Goal: Task Accomplishment & Management: Manage account settings

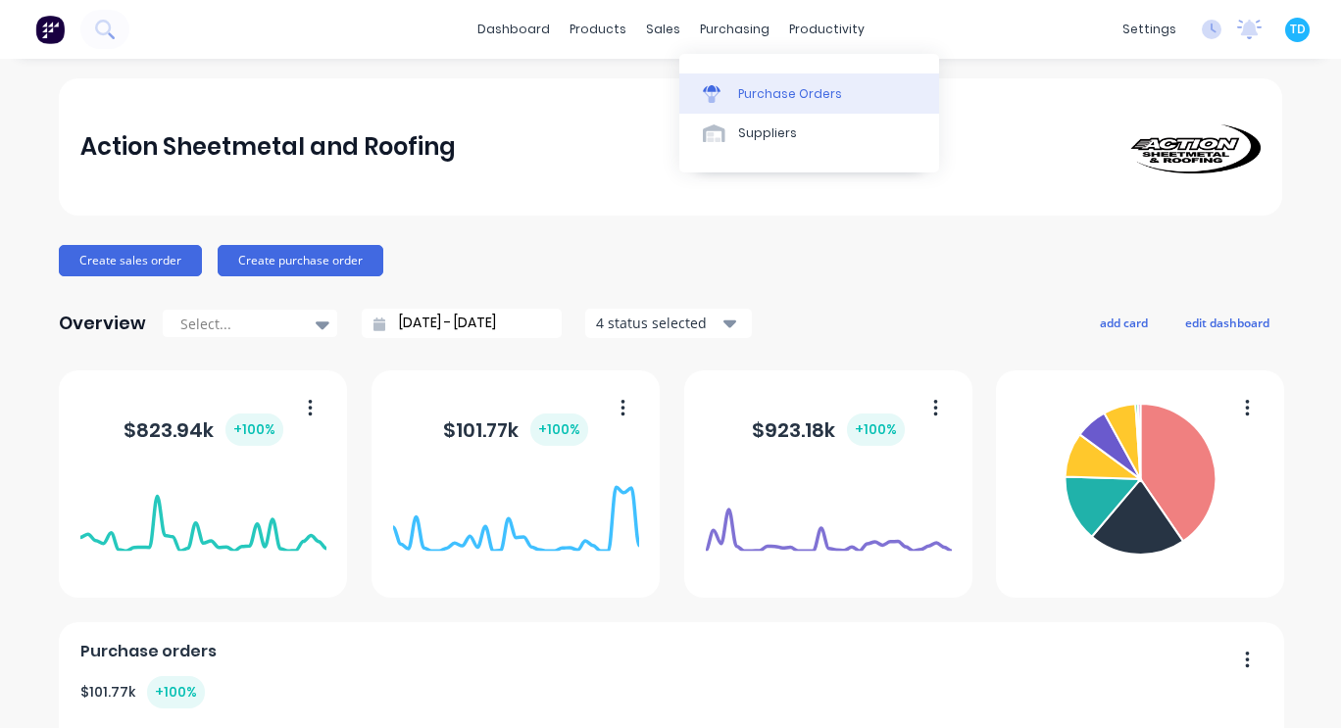
click at [760, 90] on div "Purchase Orders" at bounding box center [790, 94] width 104 height 18
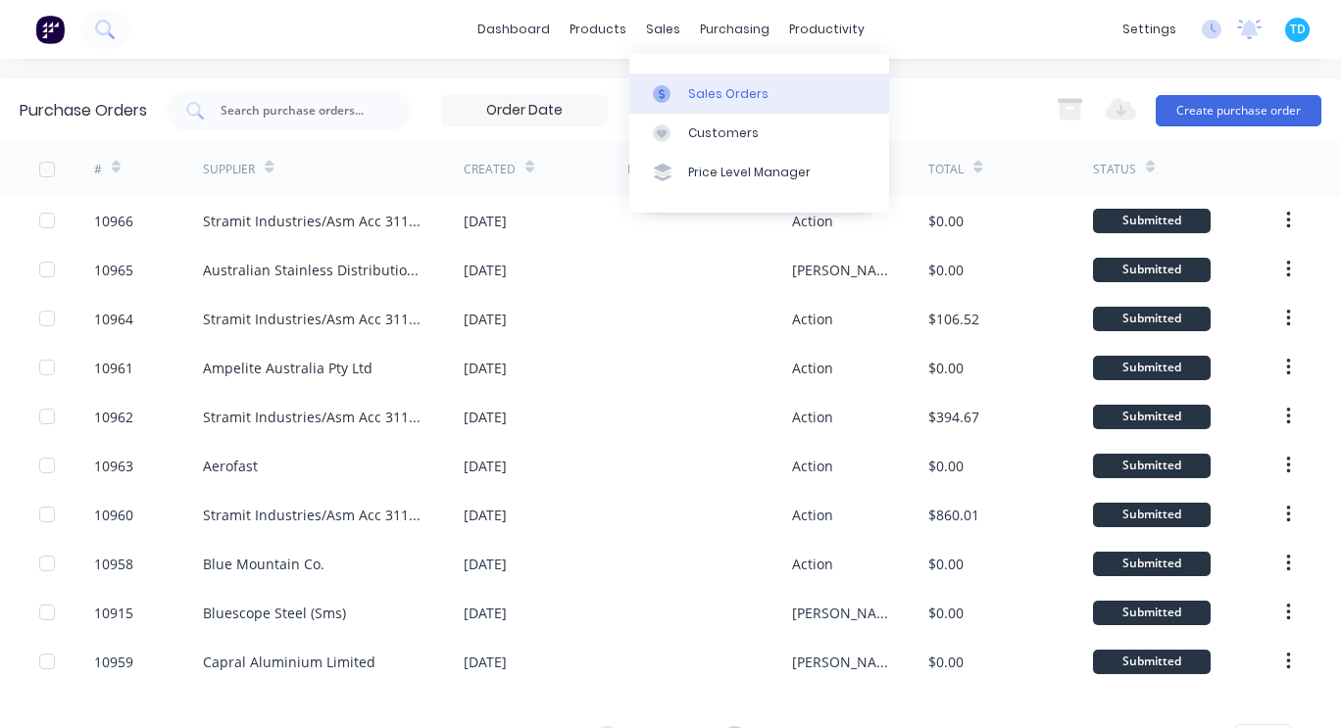
click at [691, 82] on link "Sales Orders" at bounding box center [759, 93] width 260 height 39
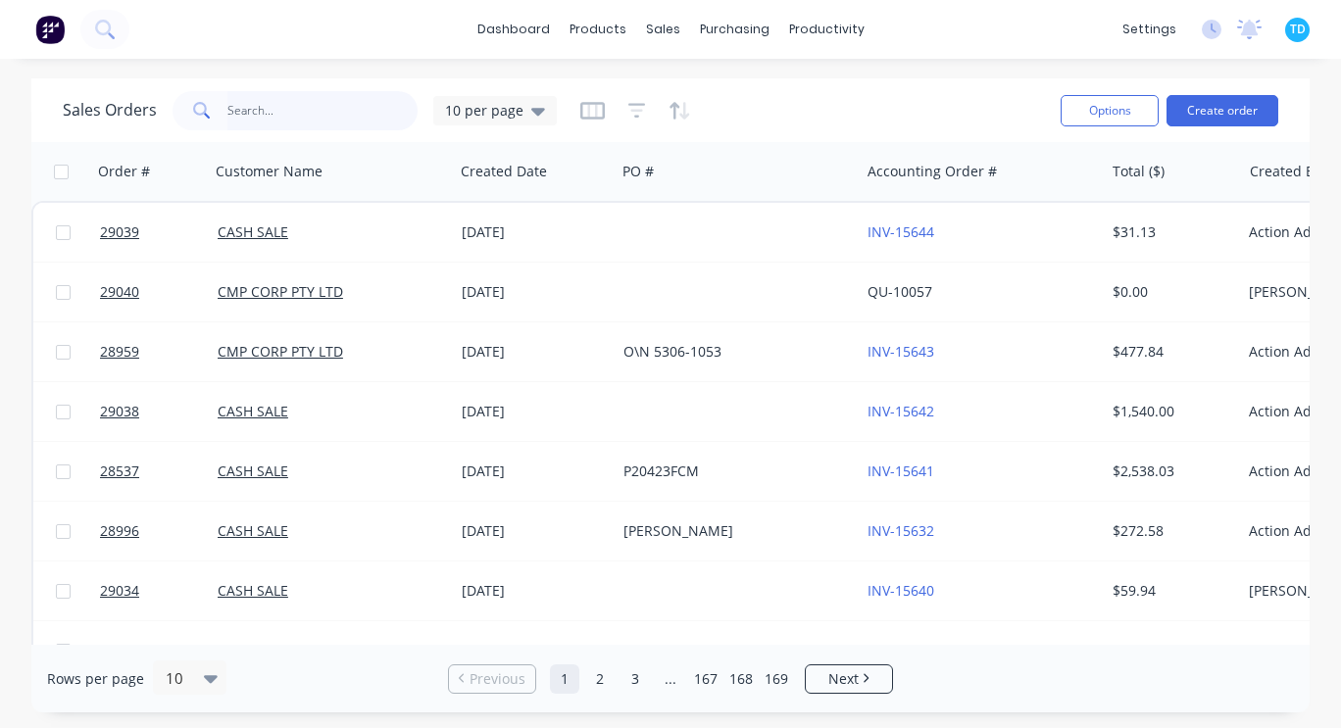
click at [250, 114] on input "text" at bounding box center [322, 110] width 191 height 39
type input "cladding"
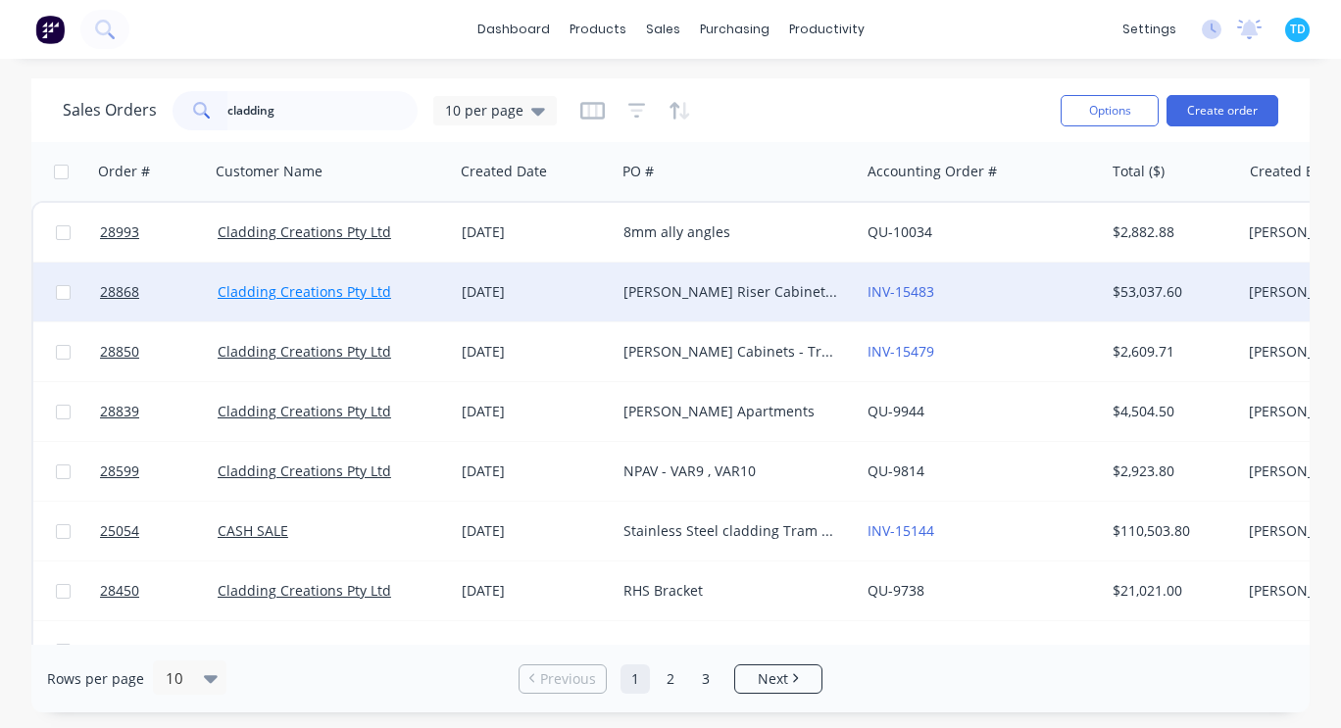
click at [365, 291] on link "Cladding Creations Pty Ltd" at bounding box center [304, 291] width 173 height 19
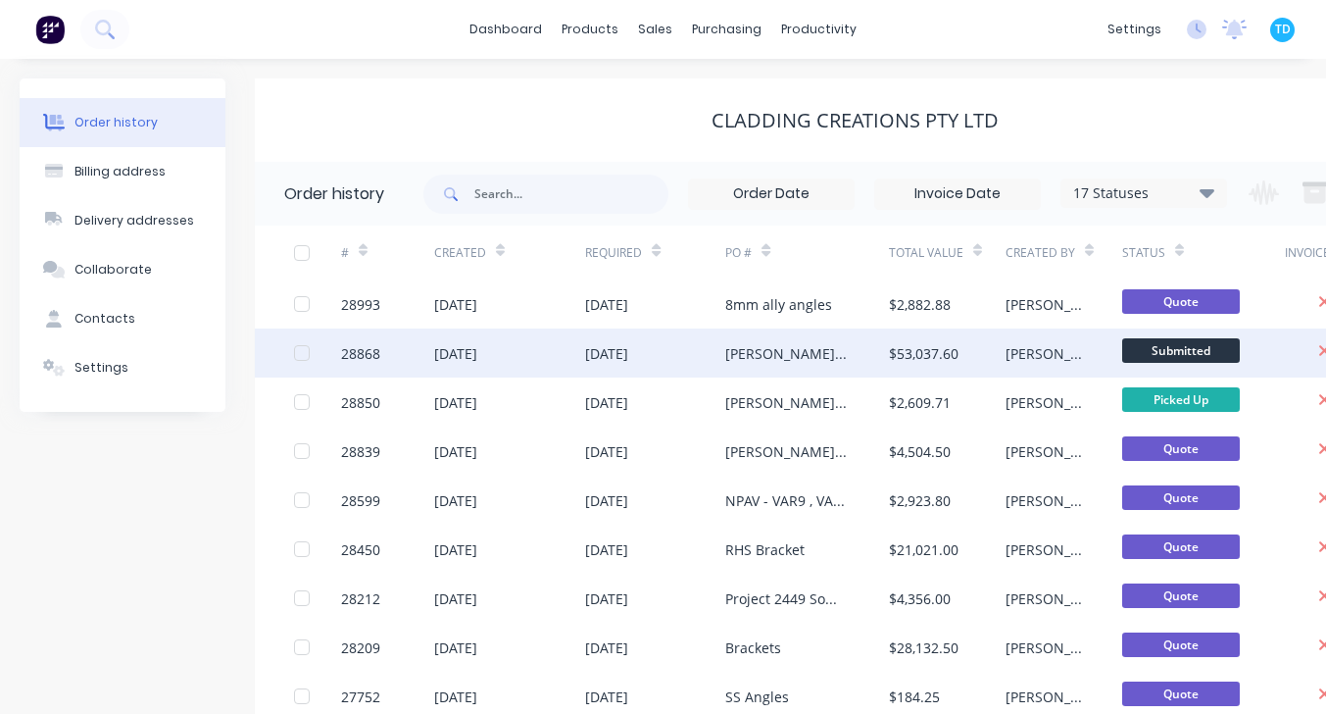
click at [685, 348] on div "[DATE]" at bounding box center [655, 352] width 140 height 49
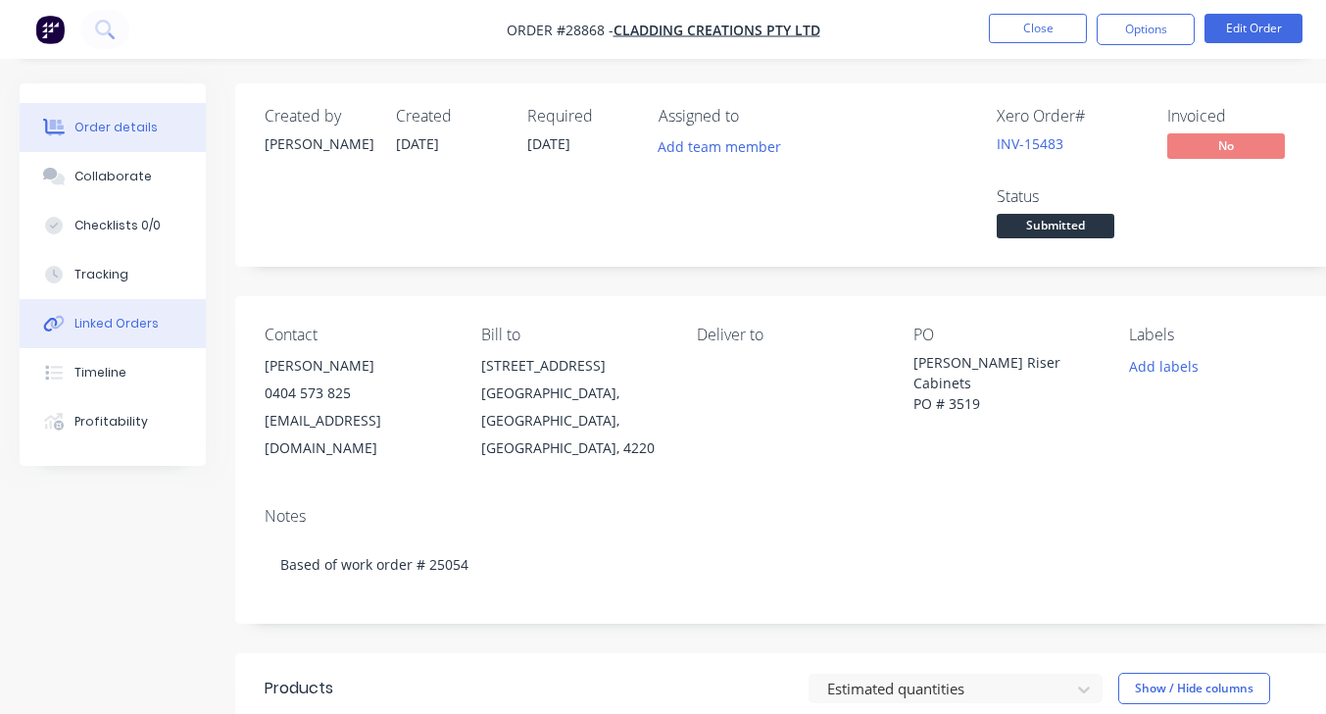
click at [134, 316] on div "Linked Orders" at bounding box center [116, 324] width 84 height 18
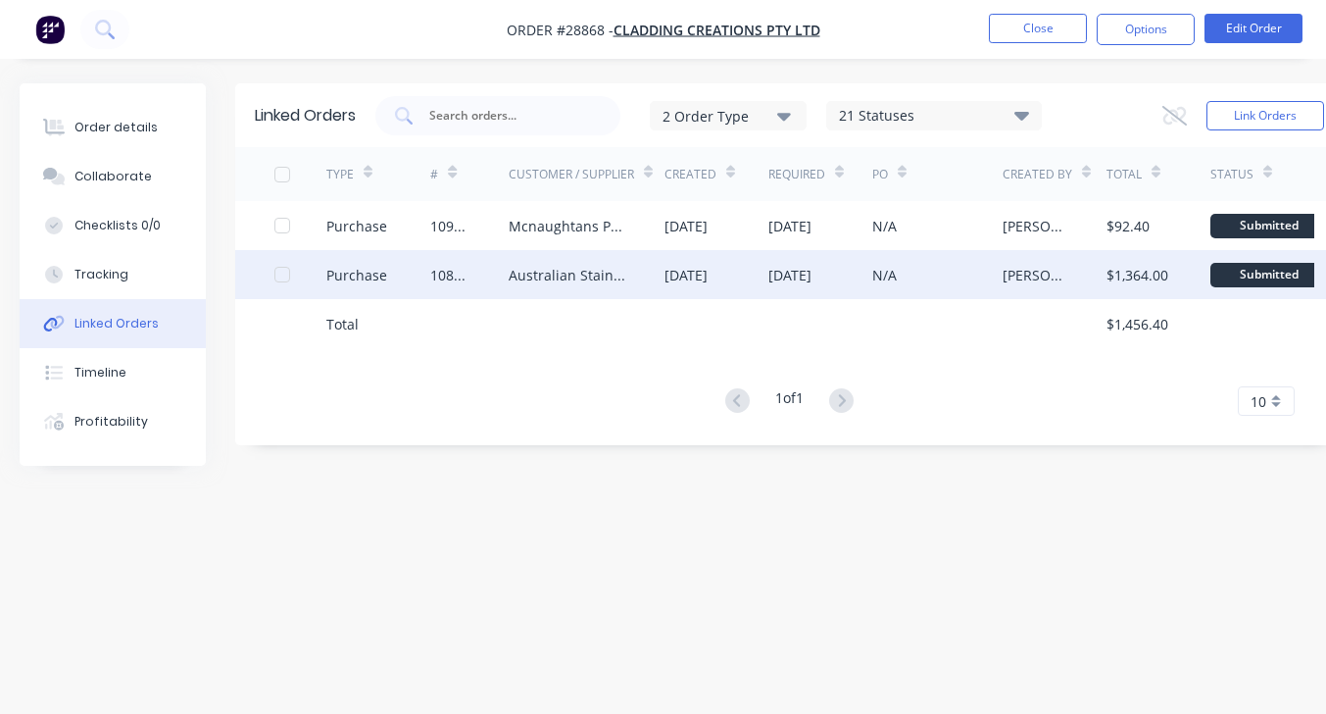
click at [916, 271] on div "N/A" at bounding box center [937, 274] width 130 height 49
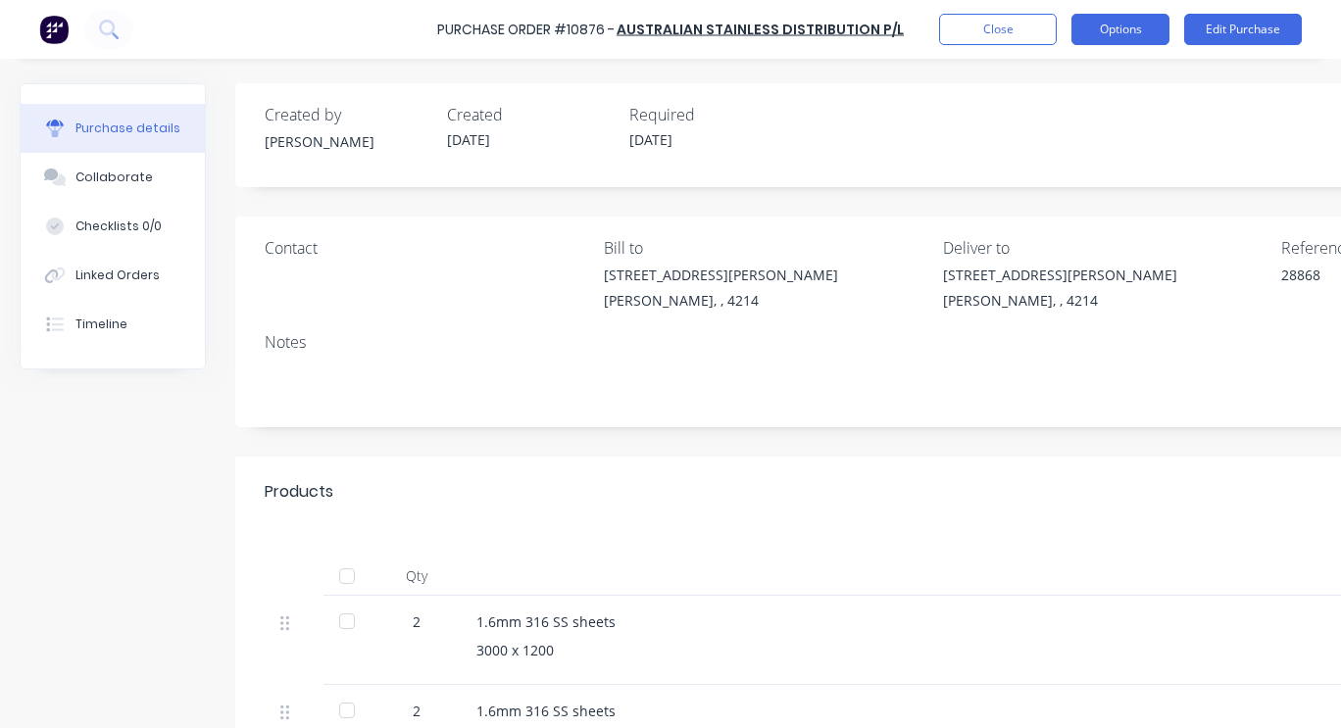
click at [1095, 24] on button "Options" at bounding box center [1120, 29] width 98 height 31
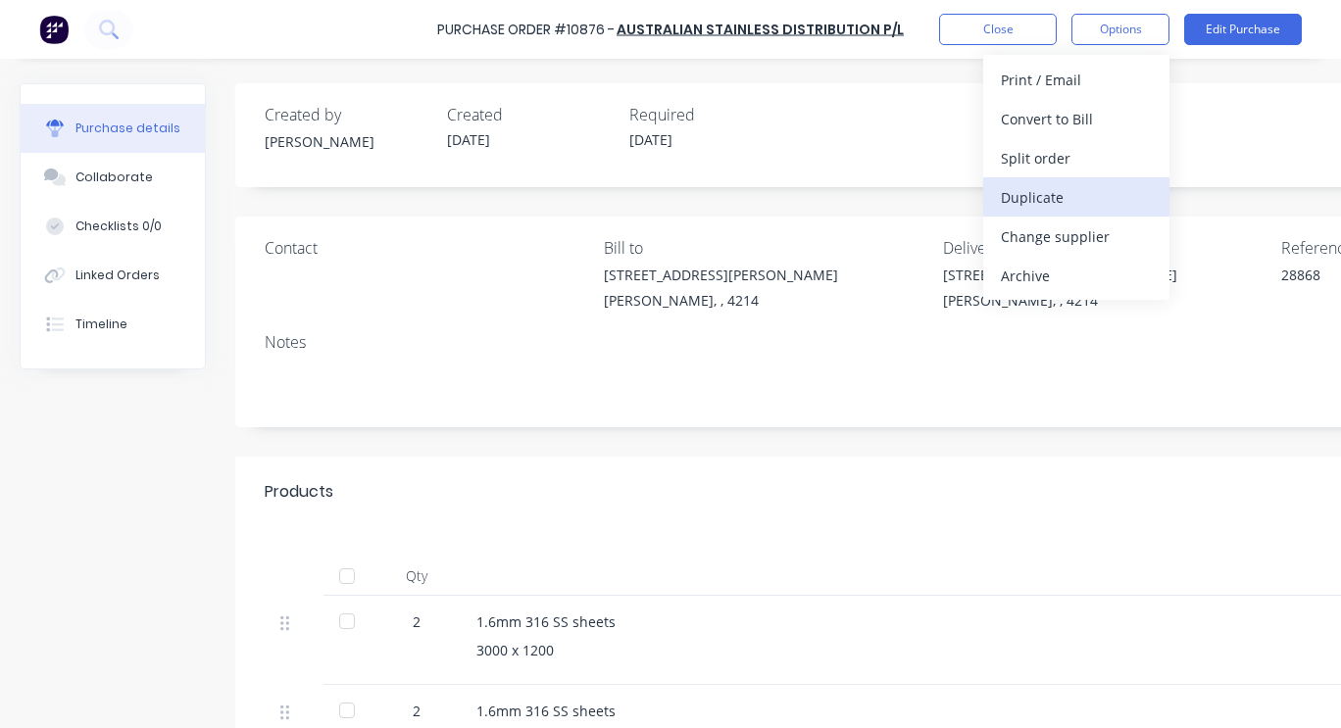
click at [1023, 199] on div "Duplicate" at bounding box center [1076, 197] width 151 height 28
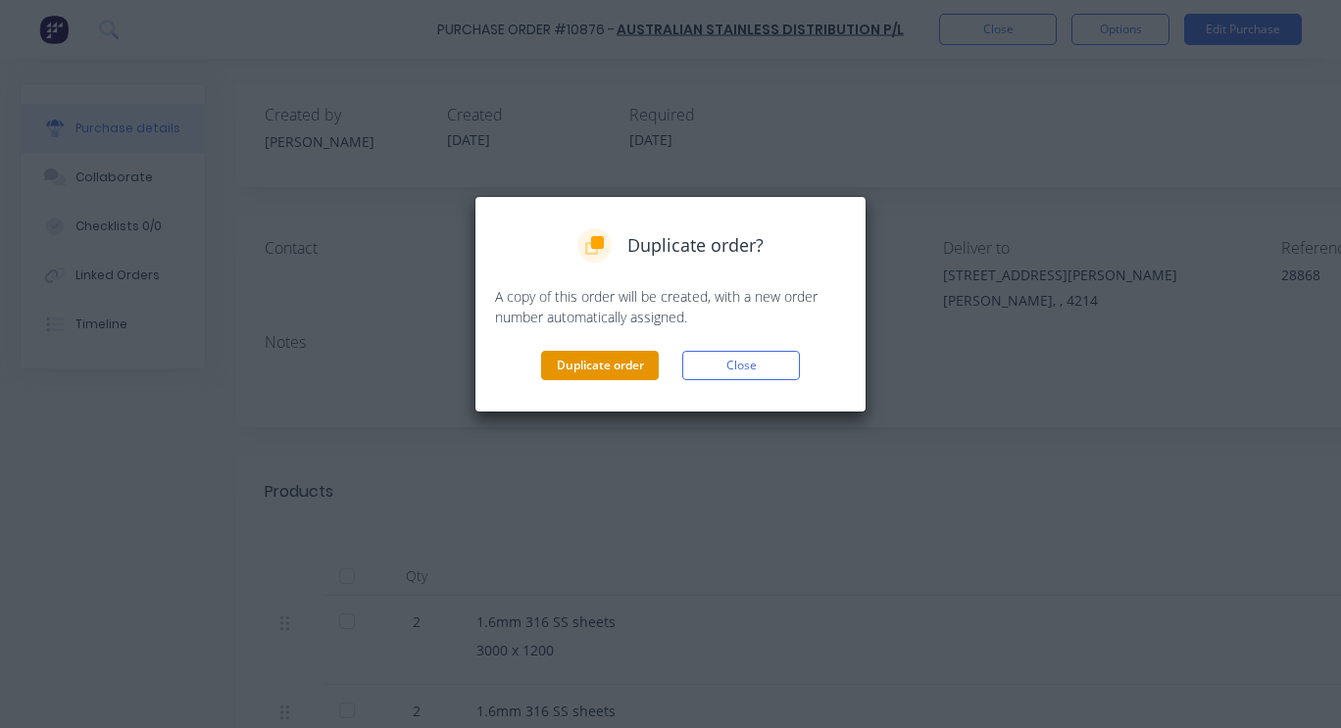
click at [598, 364] on button "Duplicate order" at bounding box center [600, 365] width 118 height 29
type textarea "x"
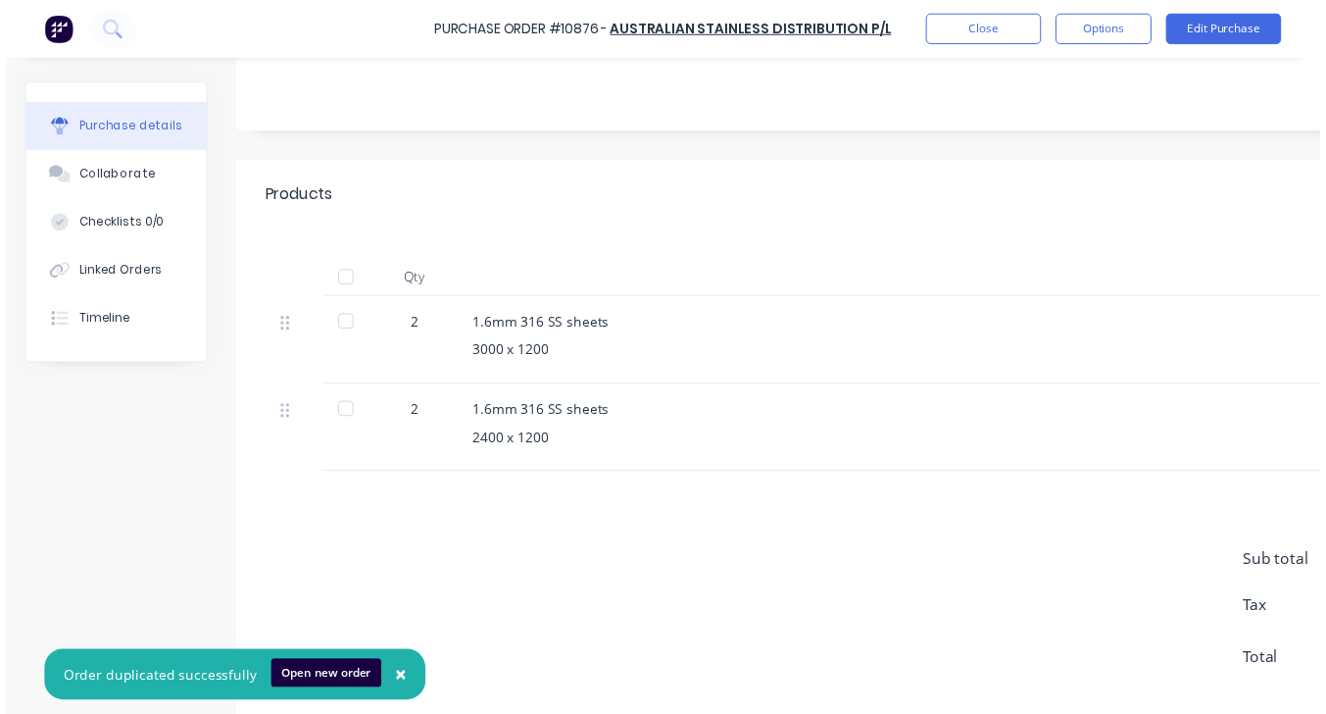
scroll to position [340, 0]
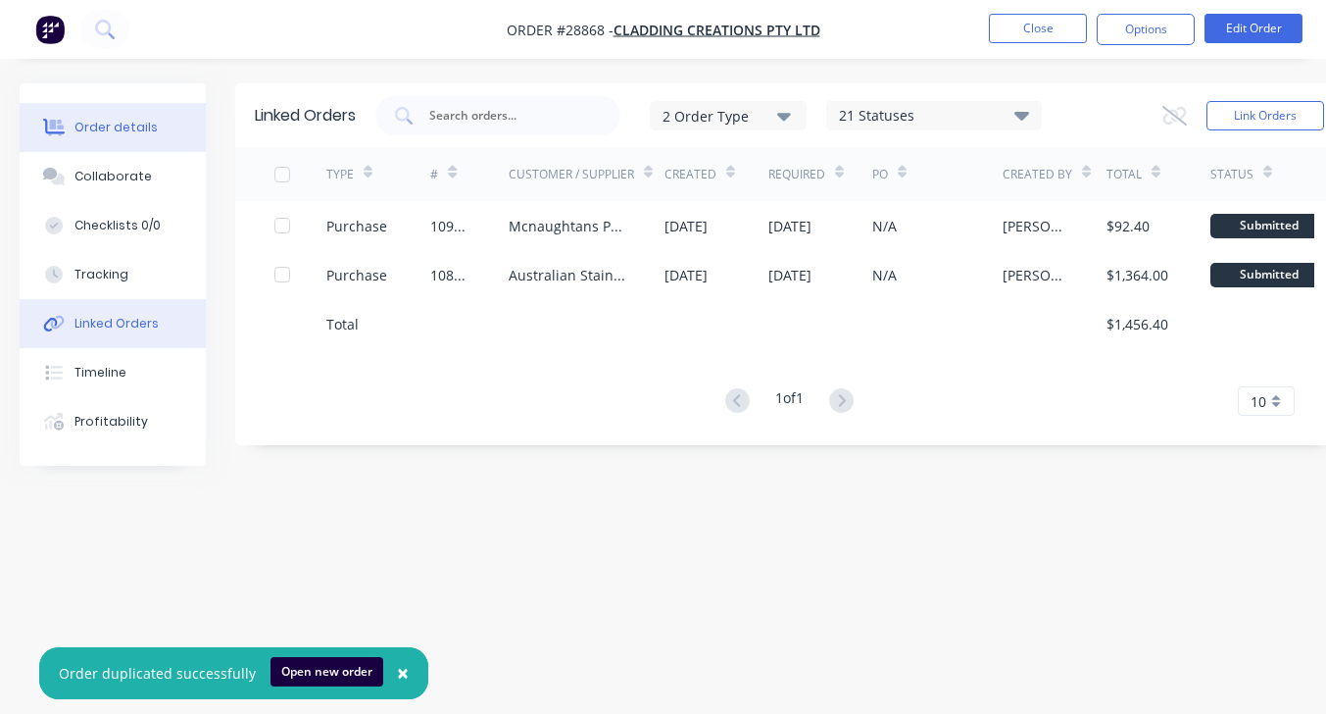
click at [108, 131] on div "Order details" at bounding box center [115, 128] width 83 height 18
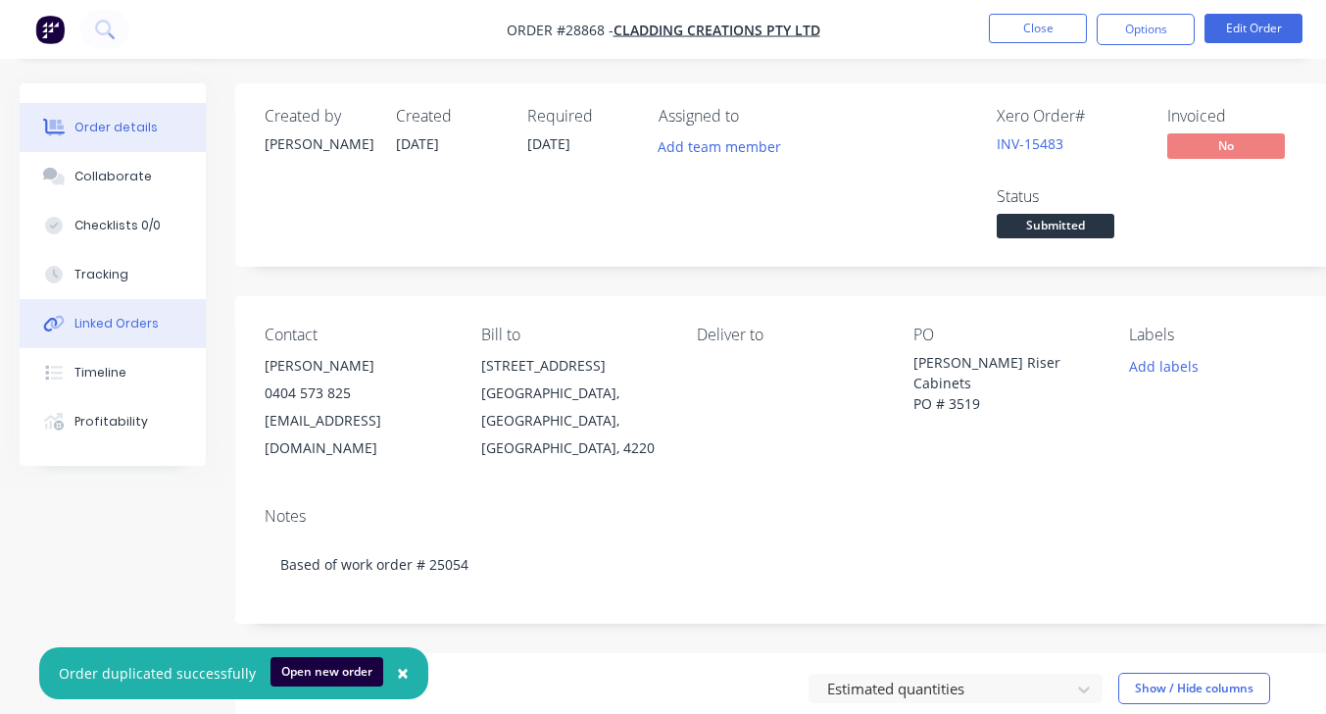
click at [114, 320] on div "Linked Orders" at bounding box center [116, 324] width 84 height 18
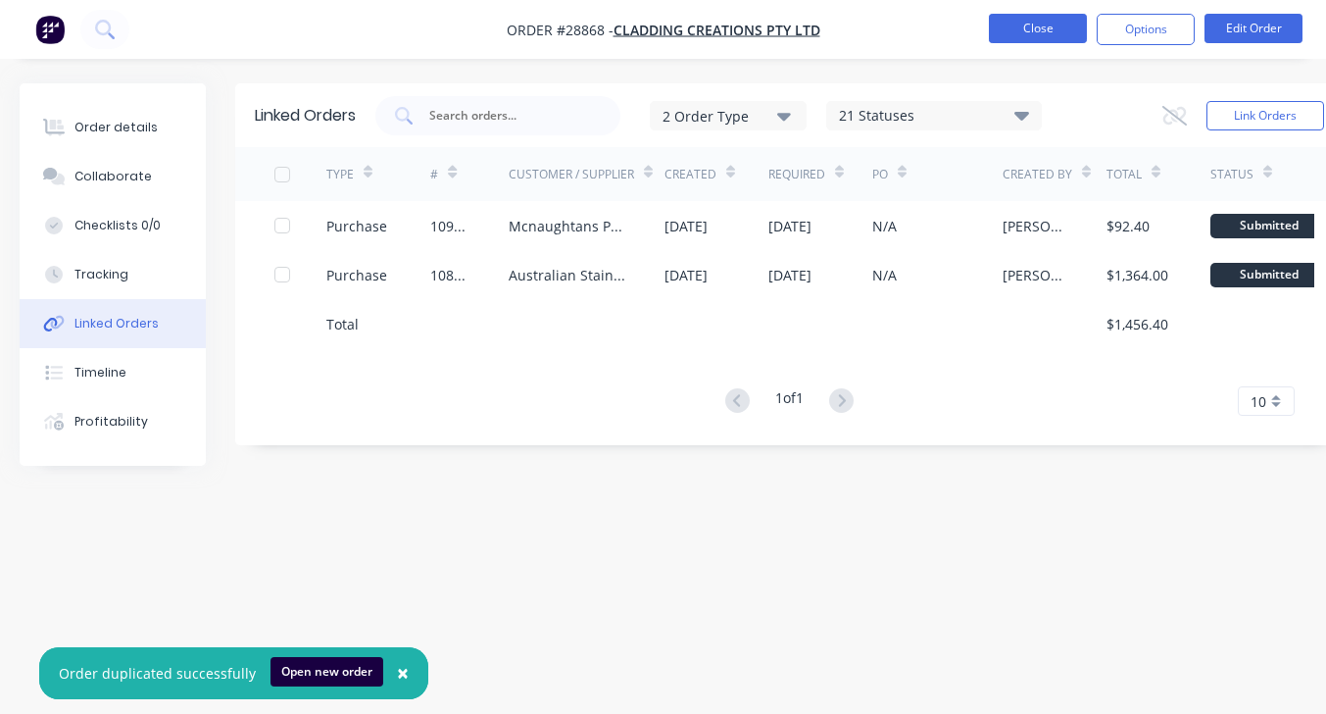
click at [1082, 33] on button "Close" at bounding box center [1038, 28] width 98 height 29
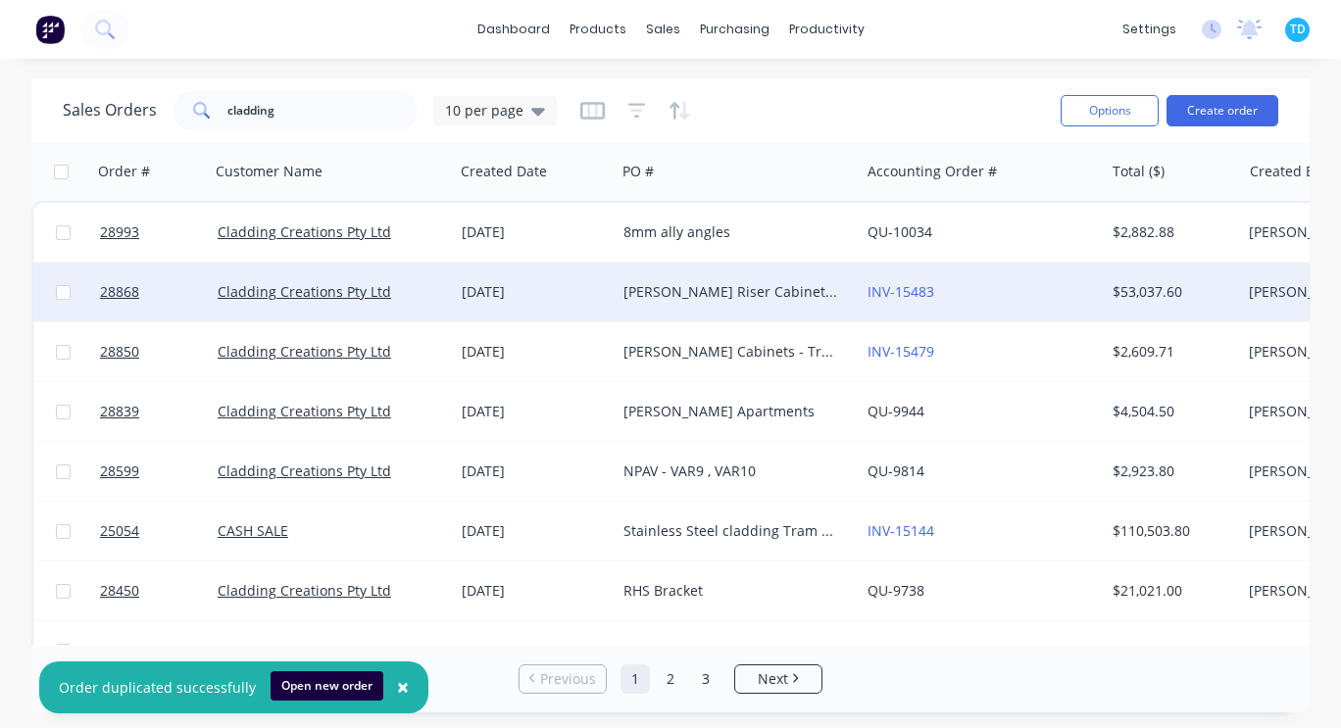
click at [653, 306] on div "[PERSON_NAME] Riser Cabinets PO # 3519" at bounding box center [738, 292] width 244 height 59
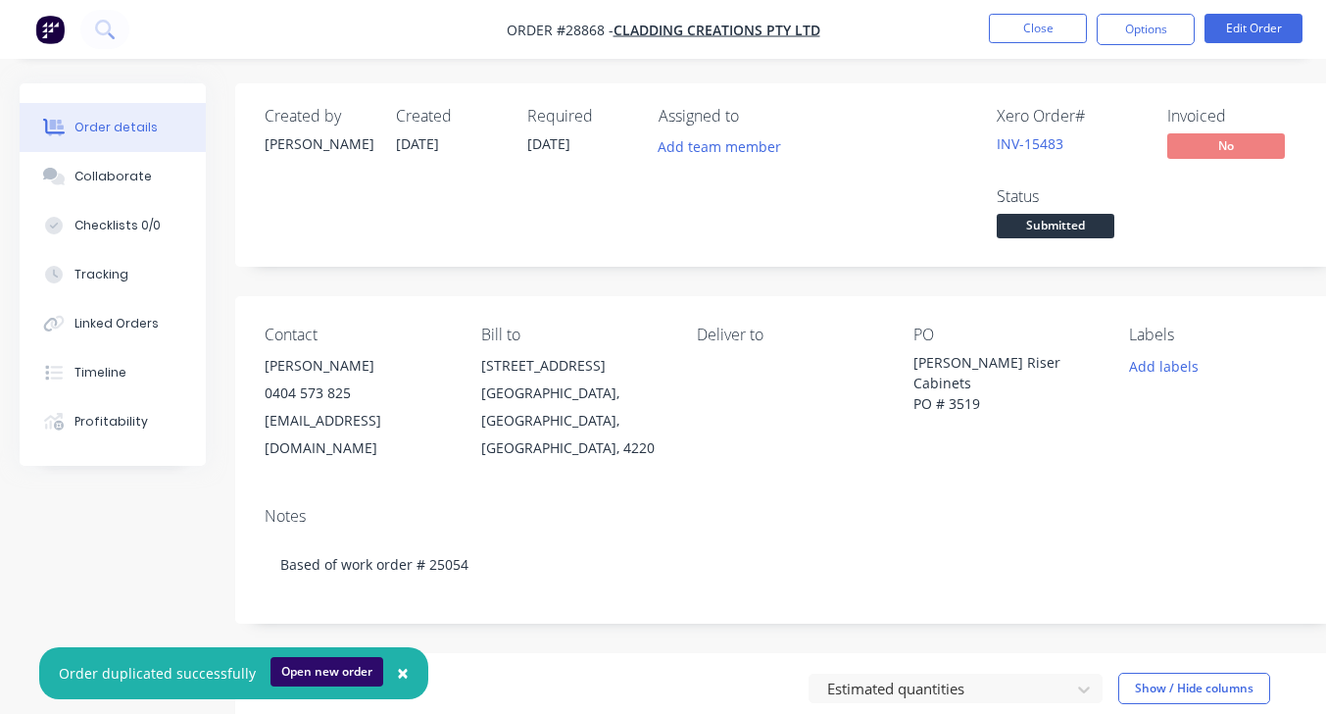
click at [343, 672] on button "Open new order" at bounding box center [327, 671] width 113 height 29
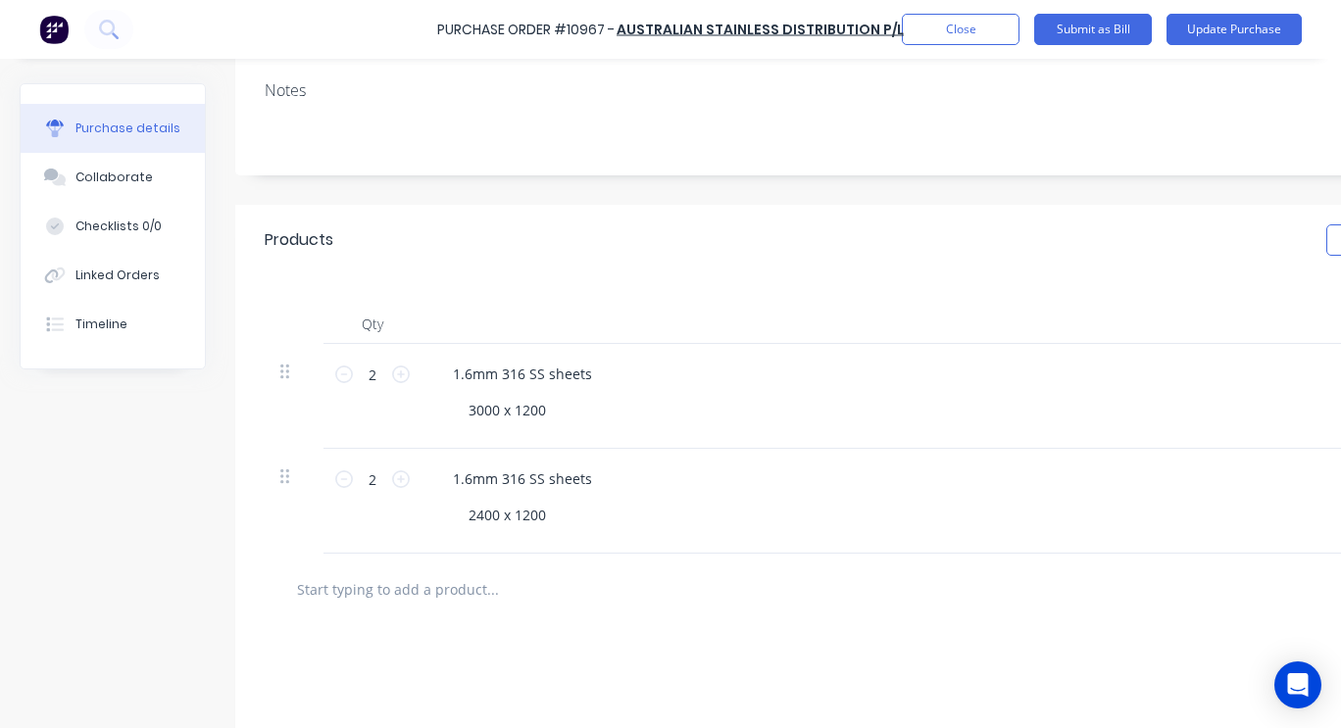
scroll to position [294, 0]
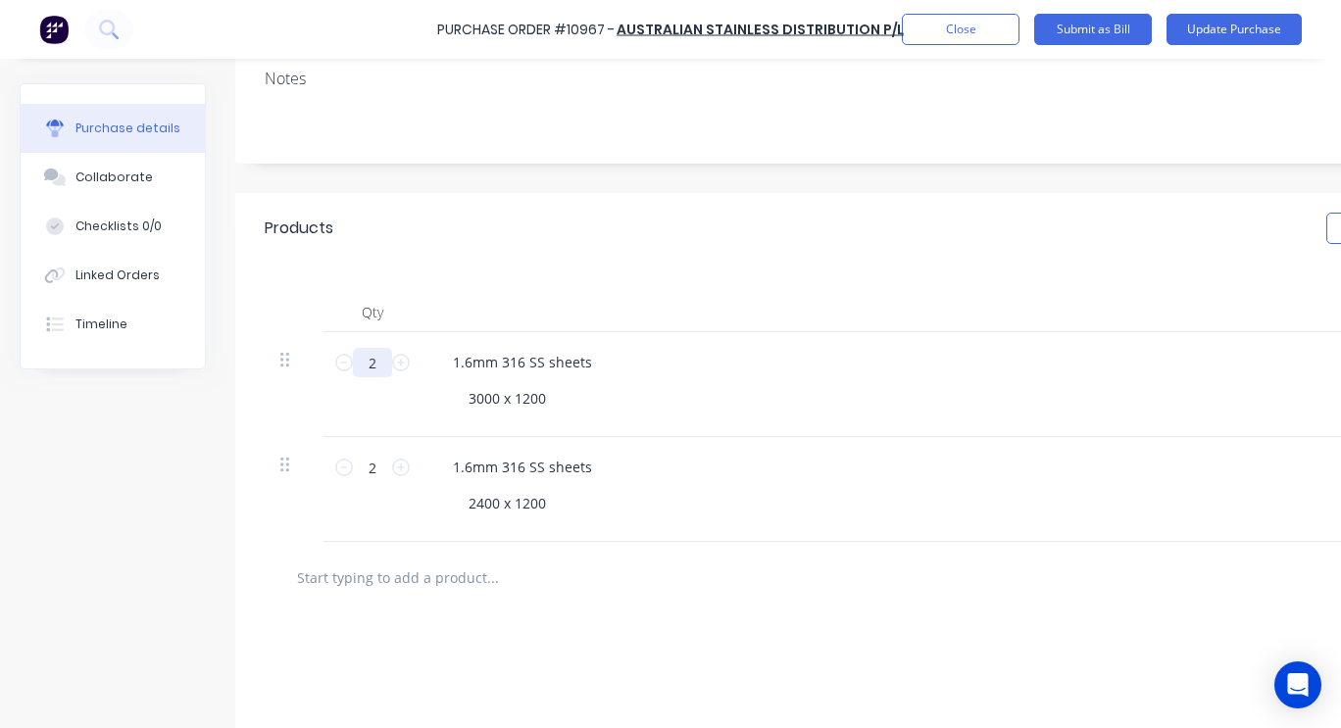
click at [377, 362] on input "2" at bounding box center [372, 362] width 39 height 29
type input "1"
type input "$341.00"
type input "10"
type input "$3,410.00"
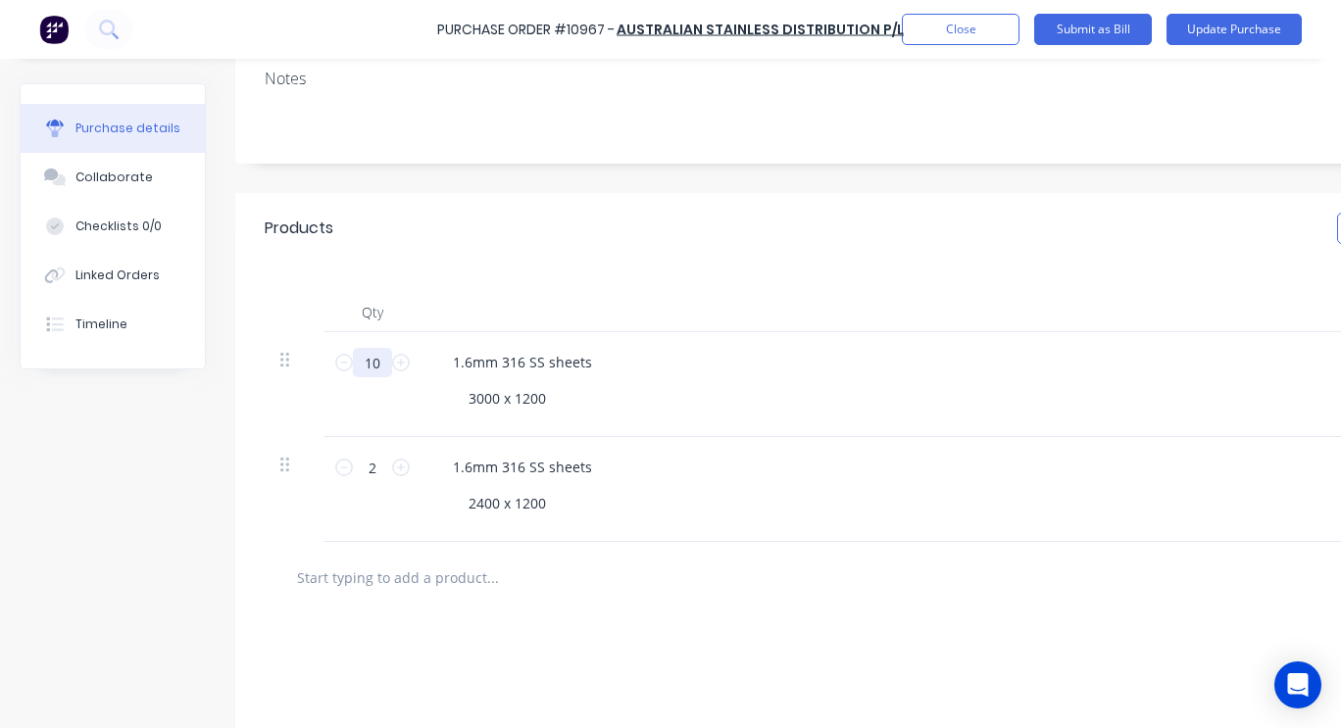
type input "10"
click at [735, 456] on div "1.6mm 316 SS sheets" at bounding box center [911, 467] width 949 height 28
click at [376, 459] on input "2" at bounding box center [372, 467] width 39 height 29
type input "1"
type input "$279.00"
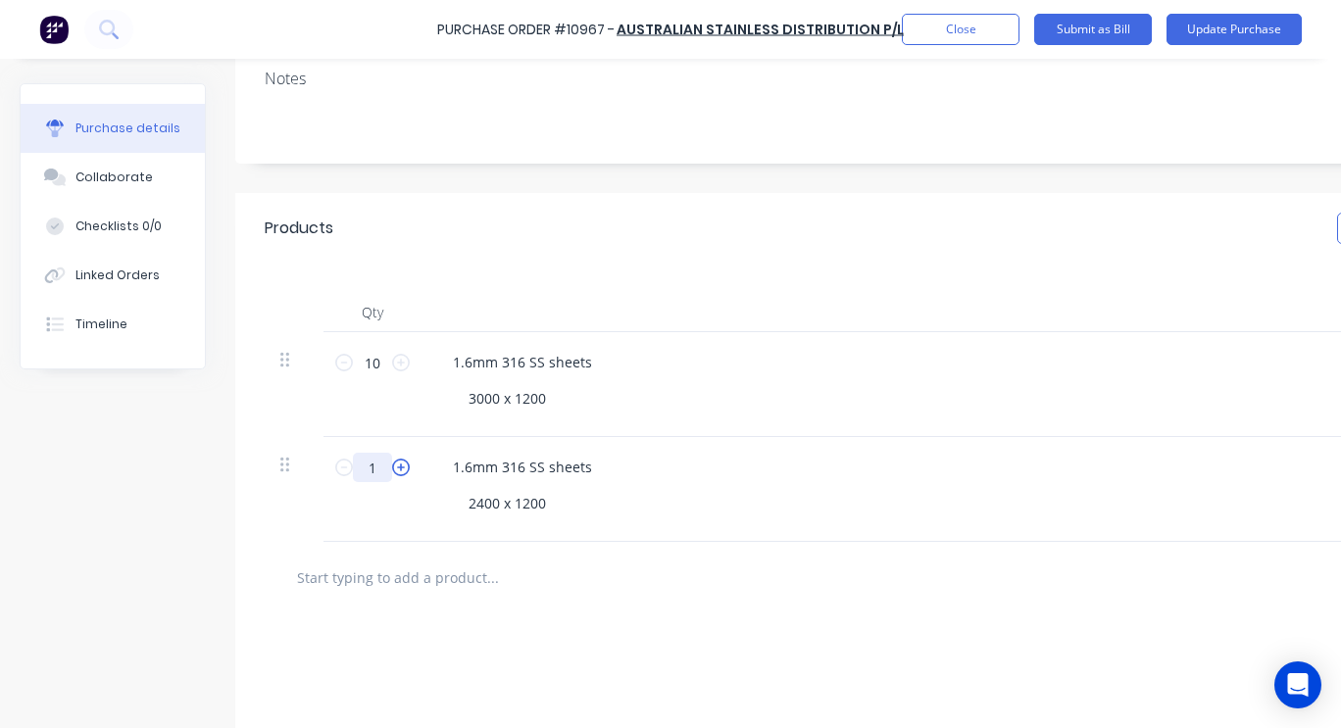
type input "10"
type input "$2,790.00"
type input "10"
click at [869, 509] on div "2400 x 1200" at bounding box center [919, 503] width 933 height 28
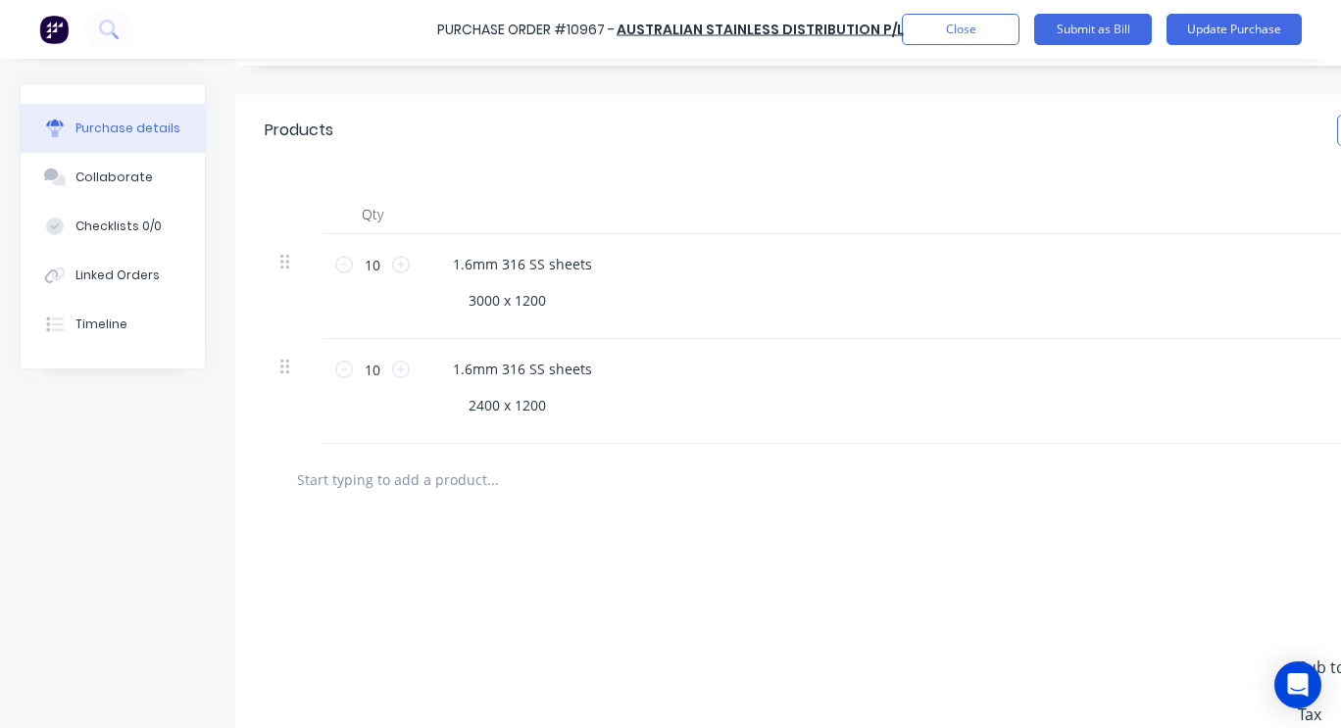
scroll to position [196, 0]
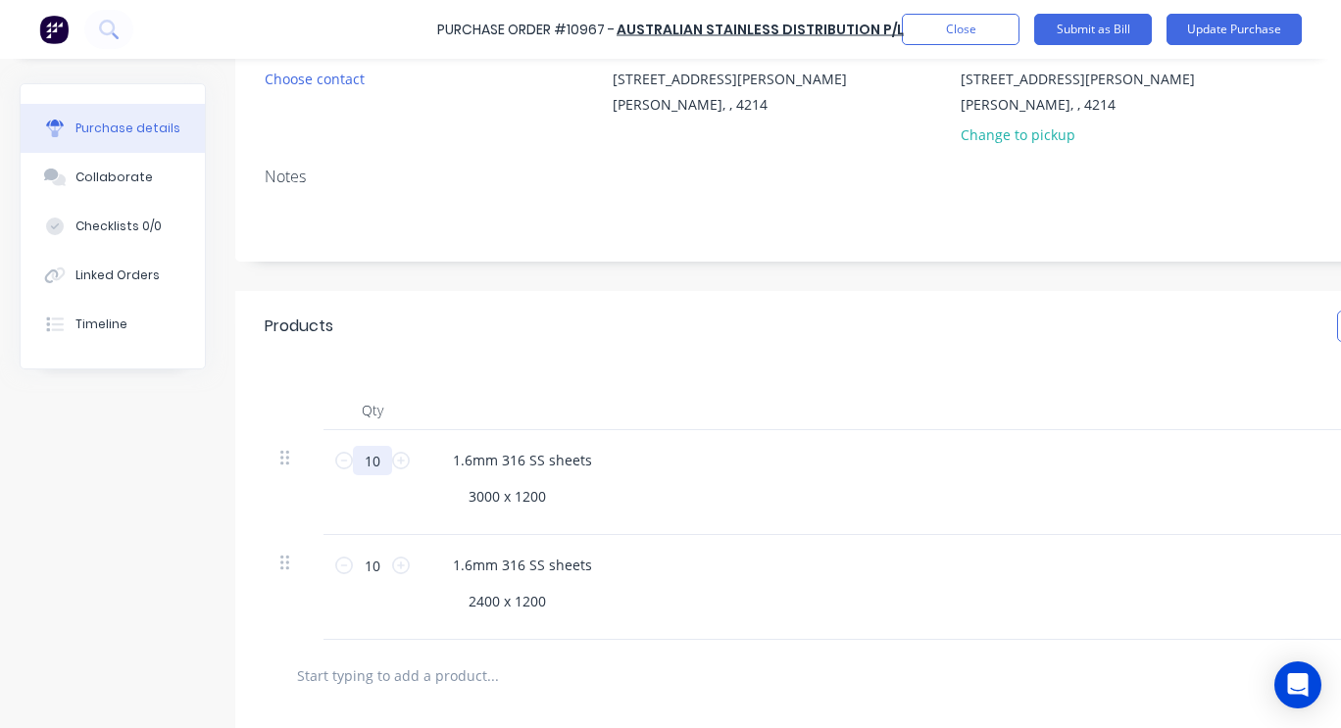
click at [384, 457] on input "10" at bounding box center [372, 460] width 39 height 29
type input "1"
type input "$341.00"
type input "16"
type input "$5,456.00"
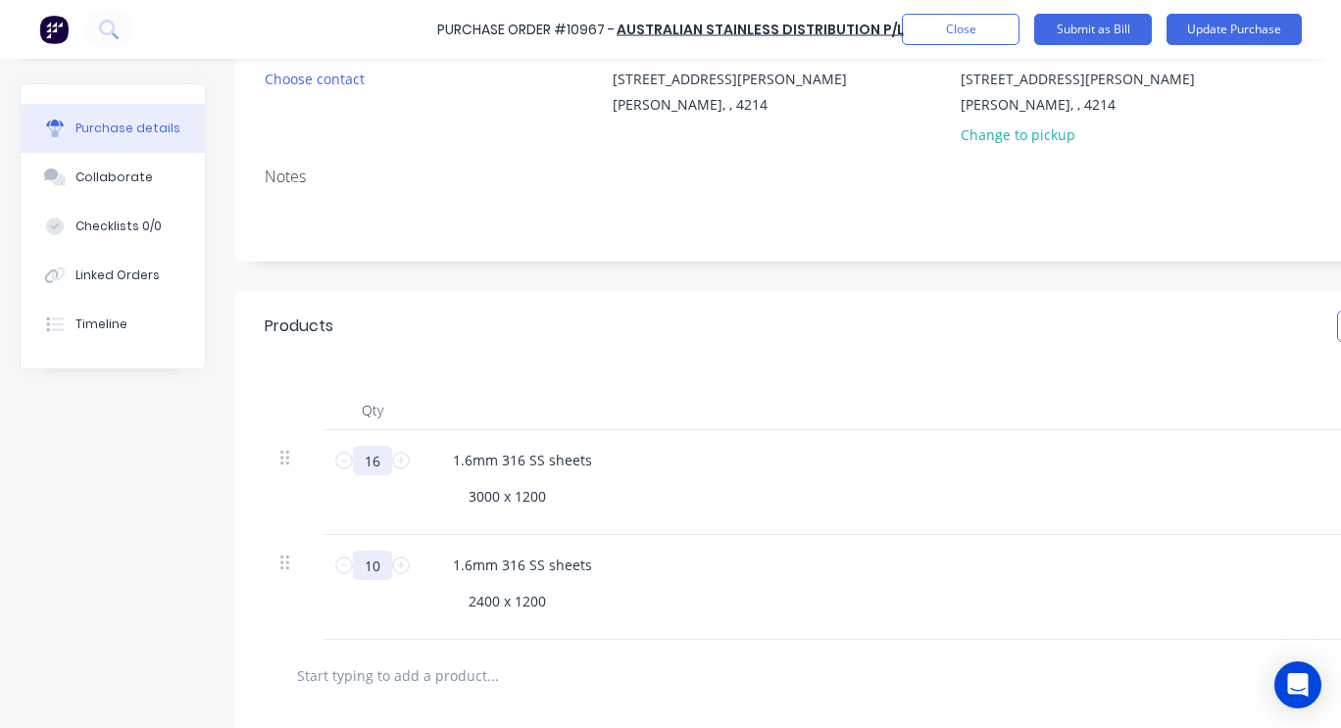
type input "16"
click at [381, 560] on input "10" at bounding box center [372, 565] width 39 height 29
type input "1"
type input "$279.00"
type input "12"
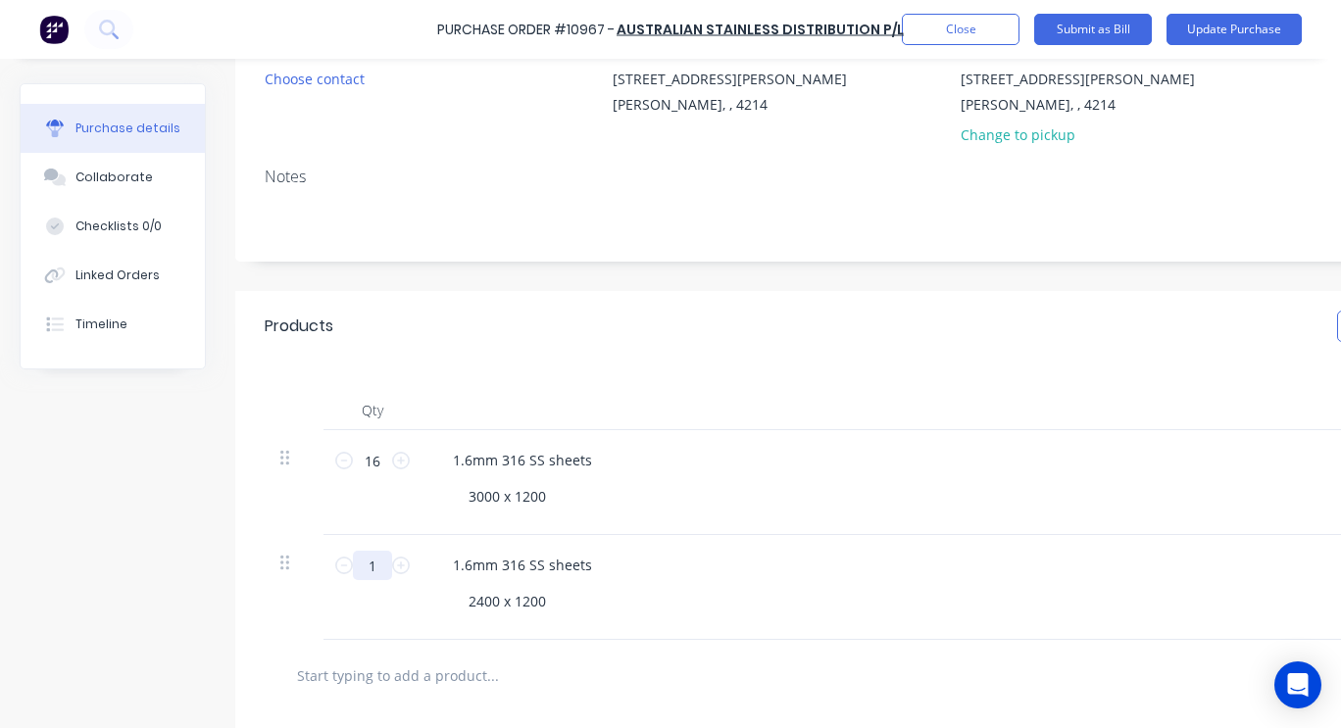
type input "$3,348.00"
type input "12"
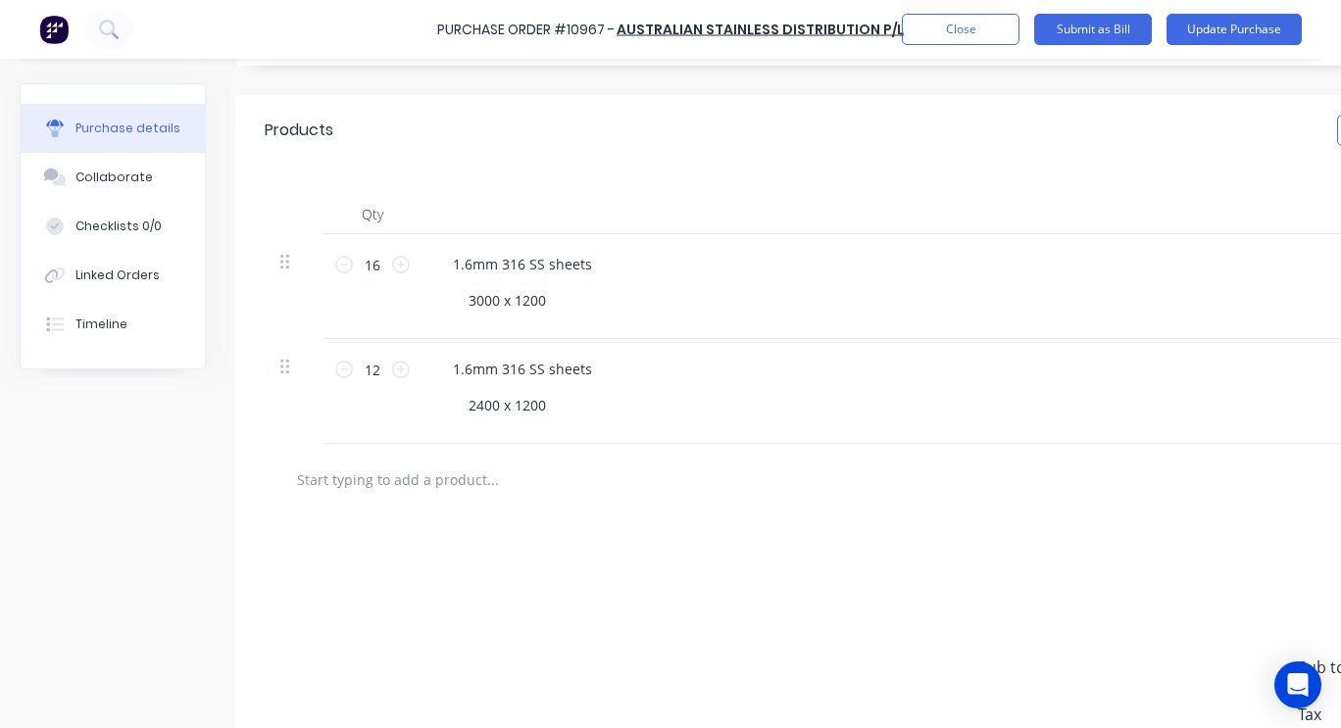
drag, startPoint x: 878, startPoint y: 713, endPoint x: 1124, endPoint y: 695, distance: 246.7
click at [1124, 695] on div "add delivery fee add discount Sub total $8,804.00 Tax $880.40 Total $9,684.40" at bounding box center [952, 677] width 1435 height 322
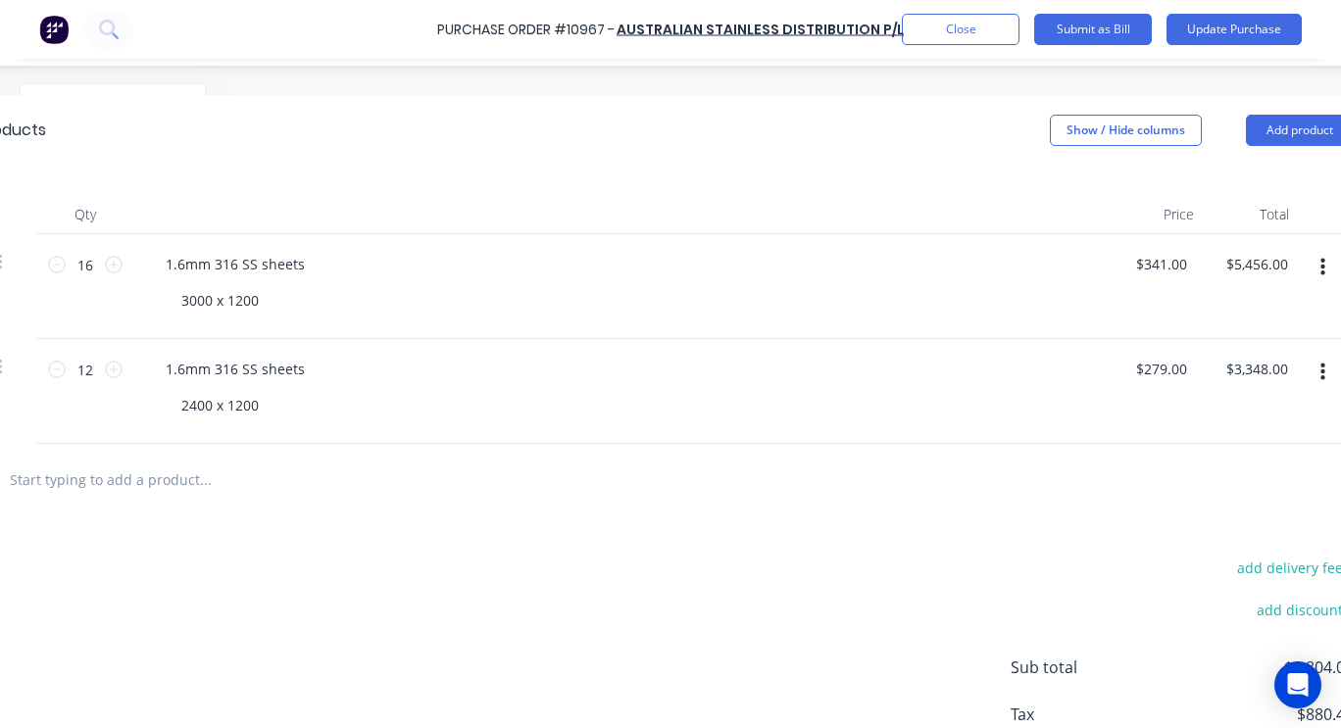
scroll to position [392, 299]
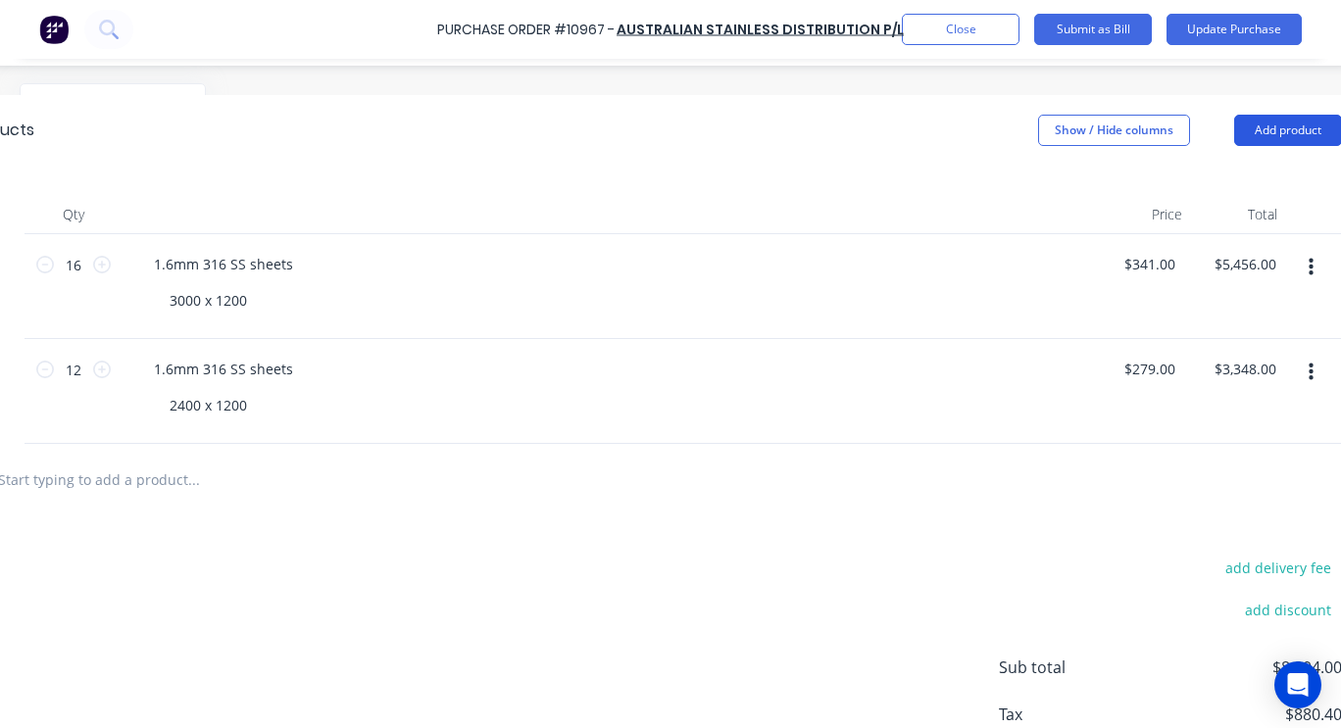
click at [1287, 125] on button "Add product" at bounding box center [1288, 130] width 108 height 31
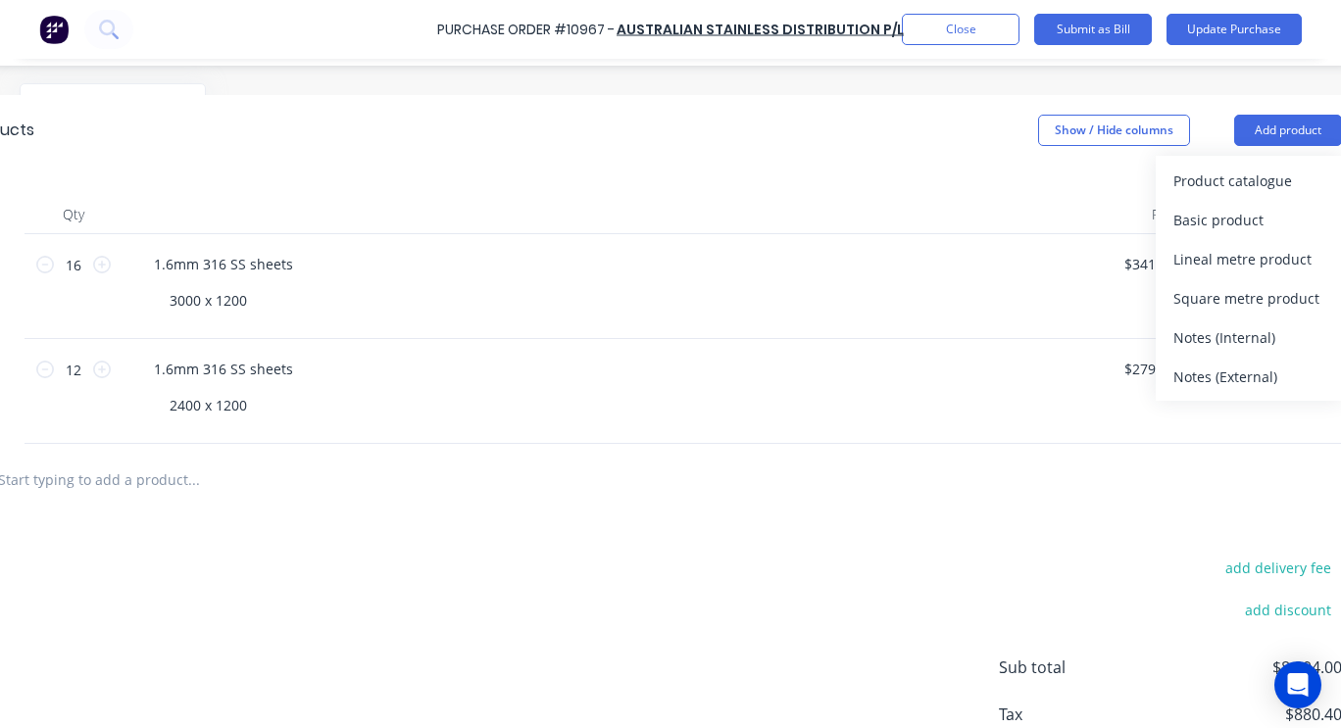
click at [1119, 510] on div at bounding box center [654, 480] width 1376 height 72
click at [1123, 554] on div "add delivery fee add discount Sub total $8,804.00 Tax $880.40 Total $9,684.40" at bounding box center [653, 677] width 1435 height 322
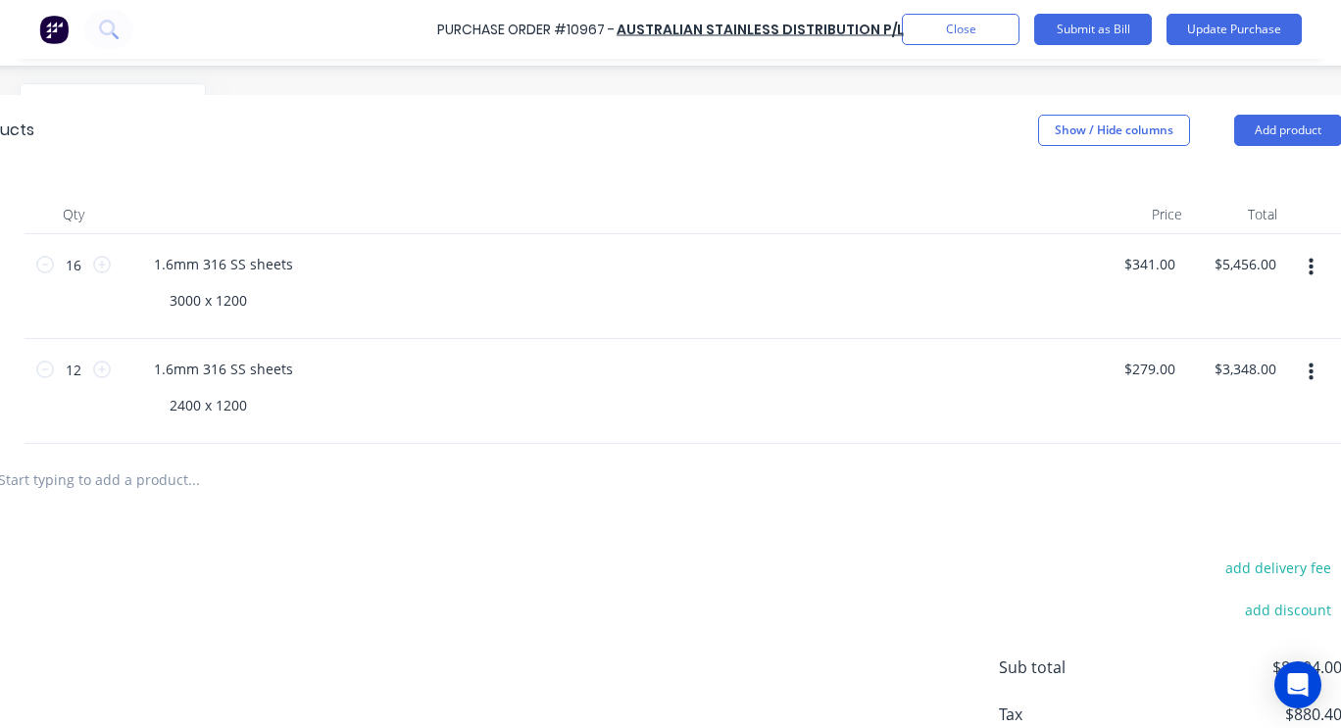
scroll to position [294, 299]
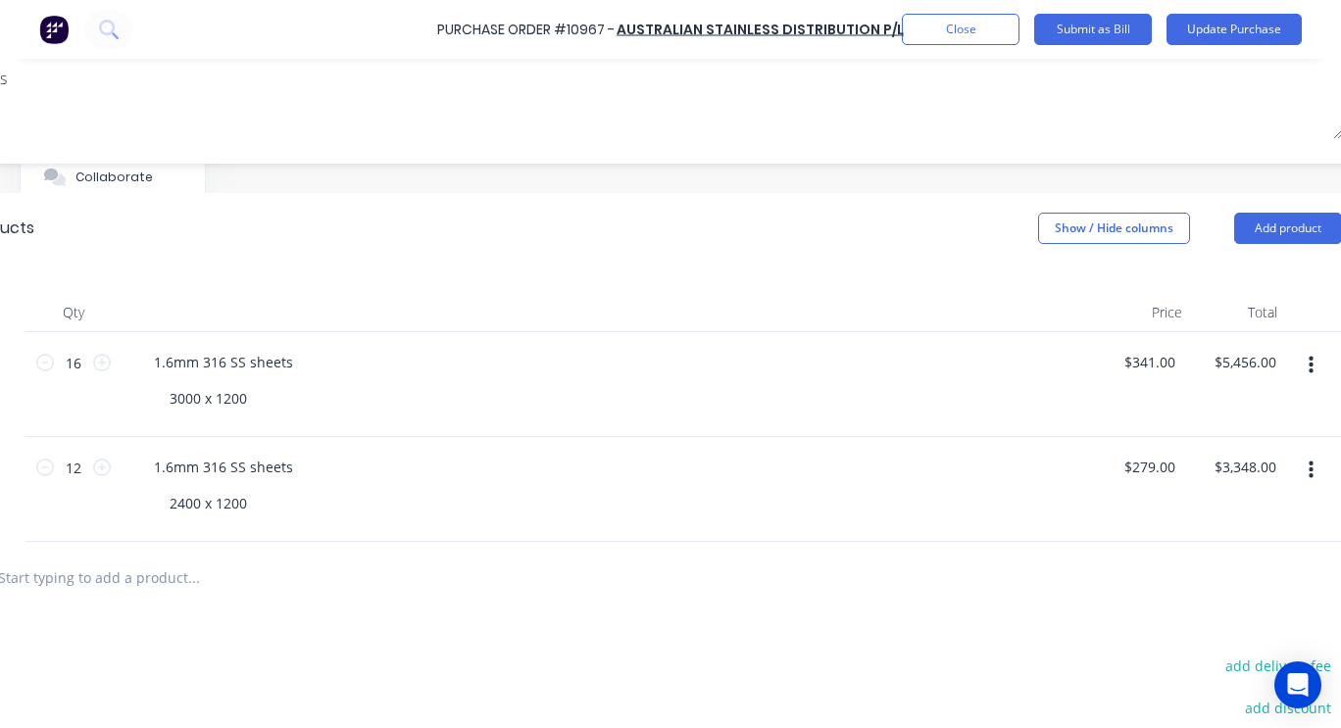
click at [1307, 473] on button "button" at bounding box center [1311, 470] width 46 height 35
click at [1224, 568] on button "Duplicate" at bounding box center [1250, 561] width 167 height 39
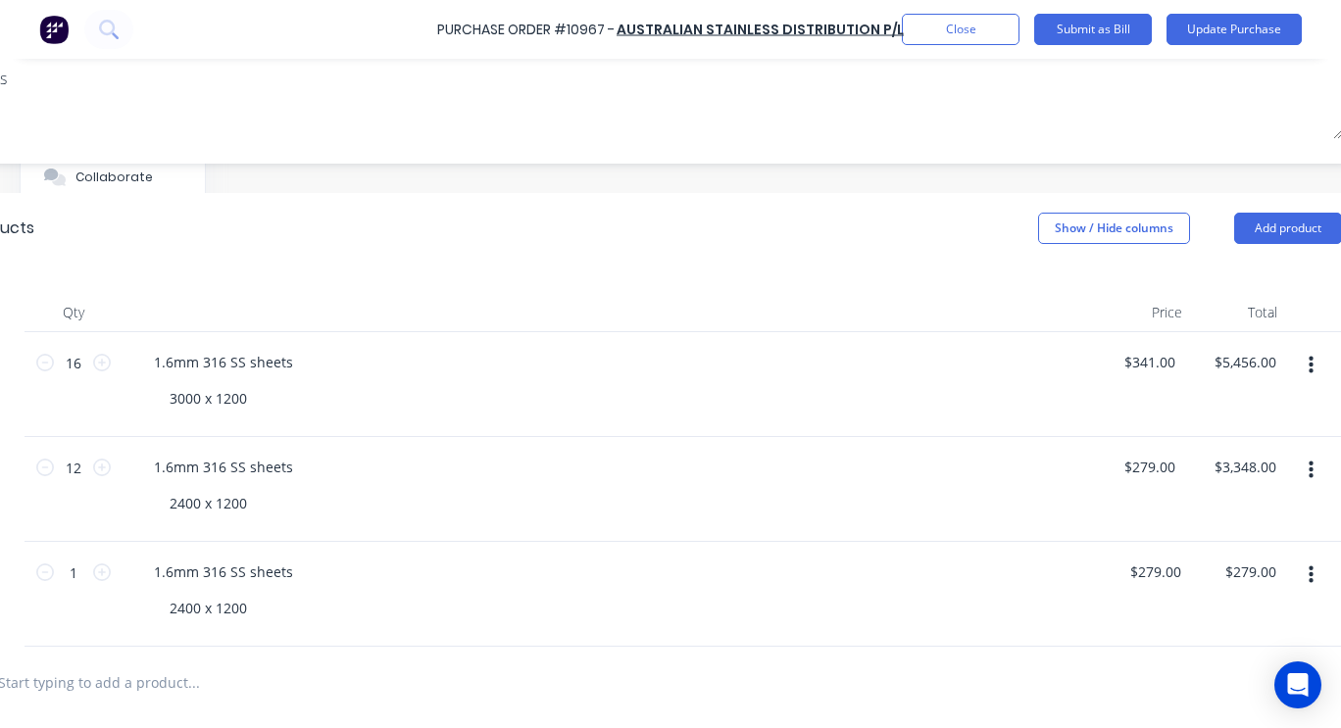
scroll to position [490, 299]
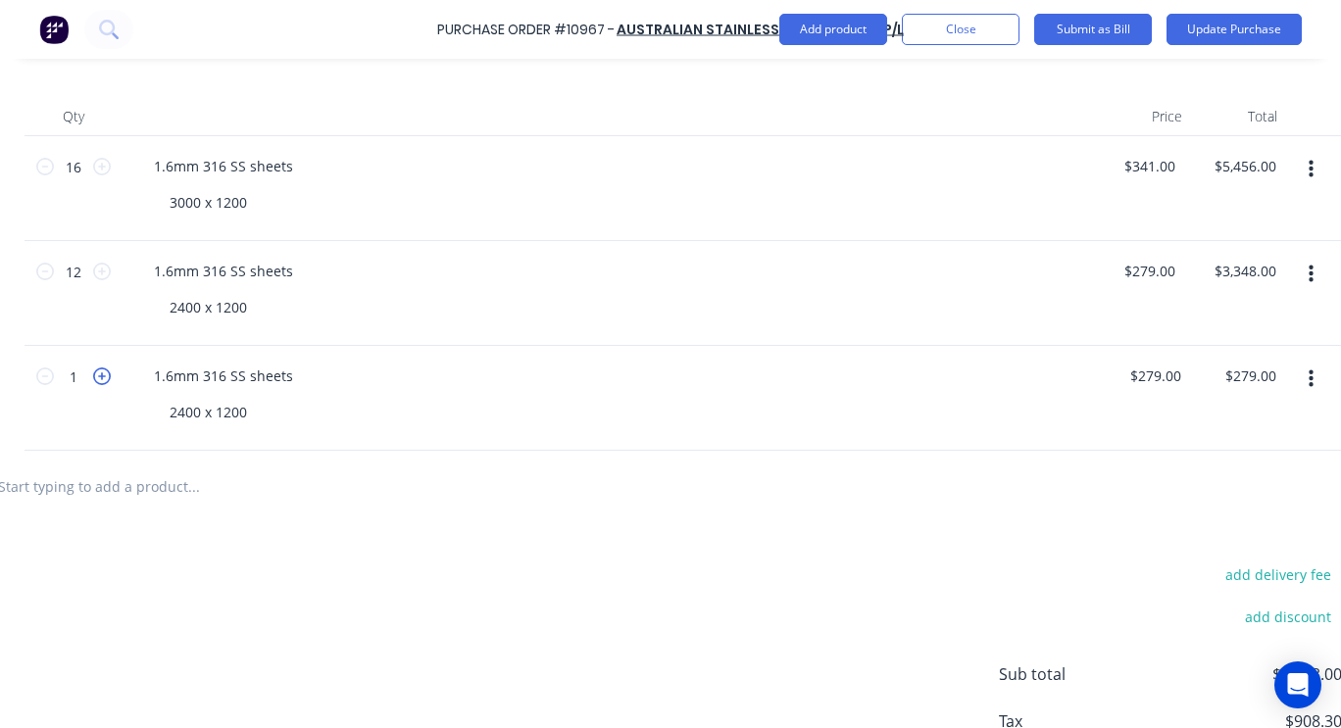
click at [100, 376] on icon at bounding box center [102, 377] width 18 height 18
type input "2"
type input "$558.00"
drag, startPoint x: 255, startPoint y: 411, endPoint x: 160, endPoint y: 408, distance: 95.1
click at [160, 408] on div "2400 x 1200" at bounding box center [208, 412] width 109 height 28
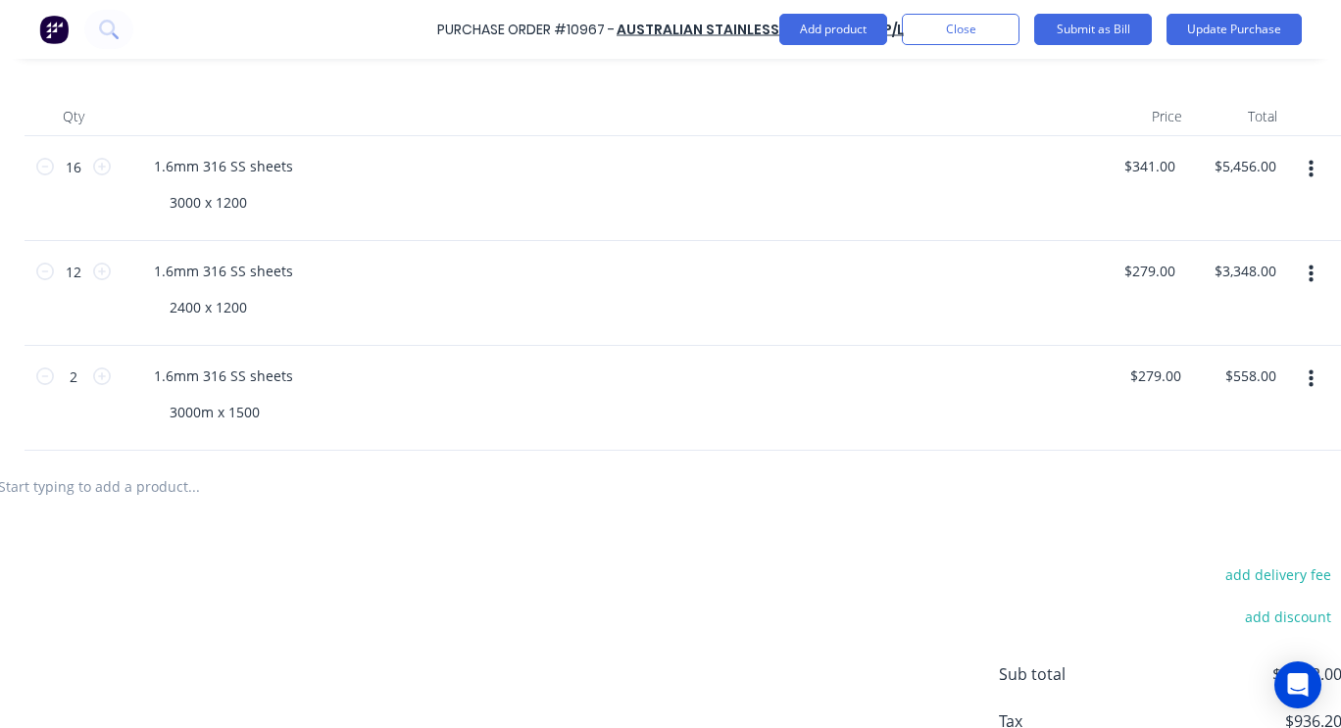
click at [419, 531] on div "add delivery fee add discount Sub total $9,362.00 Tax $936.20 Total $10,298.20" at bounding box center [653, 683] width 1435 height 322
click at [1168, 381] on input "$279.00" at bounding box center [1154, 376] width 61 height 28
drag, startPoint x: 1183, startPoint y: 375, endPoint x: 1133, endPoint y: 375, distance: 50.0
click at [1133, 375] on input "279.00" at bounding box center [1158, 376] width 53 height 28
click at [1093, 548] on div "add delivery fee add discount Sub total $9,362.00 Tax $936.20 Total $10,298.20" at bounding box center [653, 683] width 1435 height 322
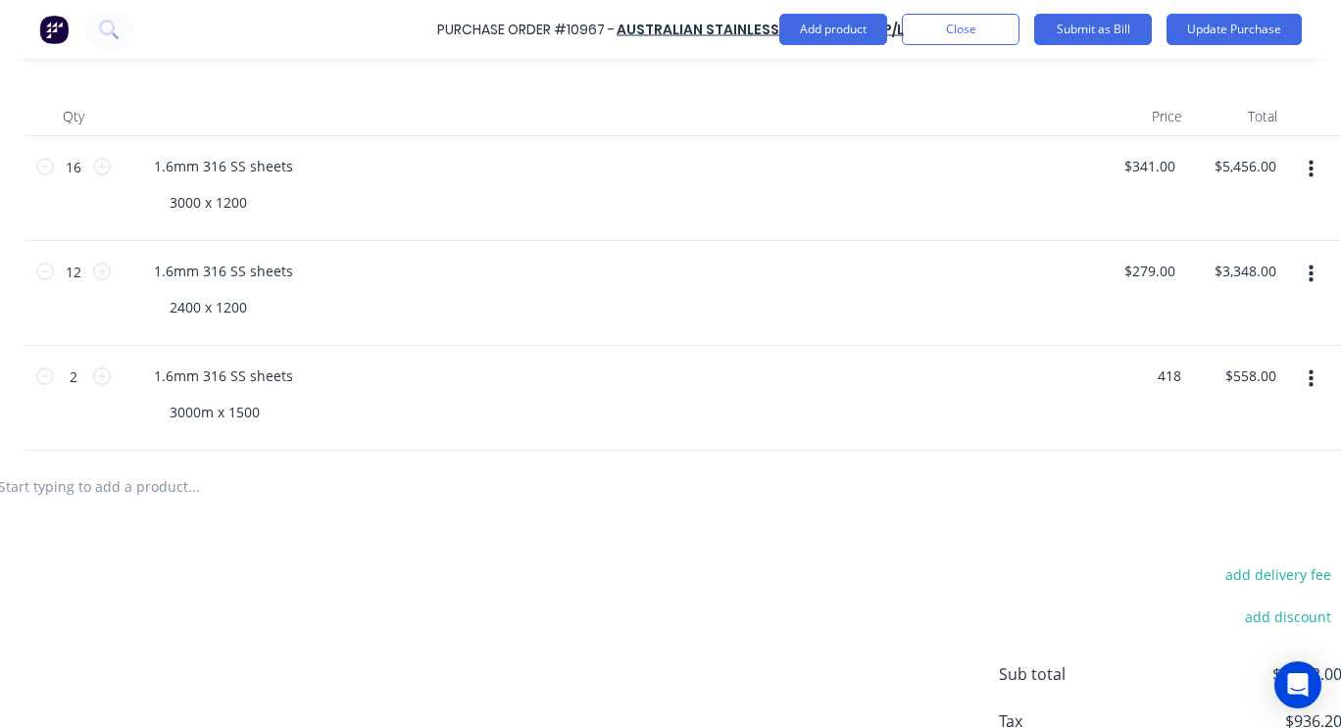
type input "$418.00"
type input "$836.00"
click at [1224, 33] on button "Update Purchase" at bounding box center [1233, 29] width 135 height 31
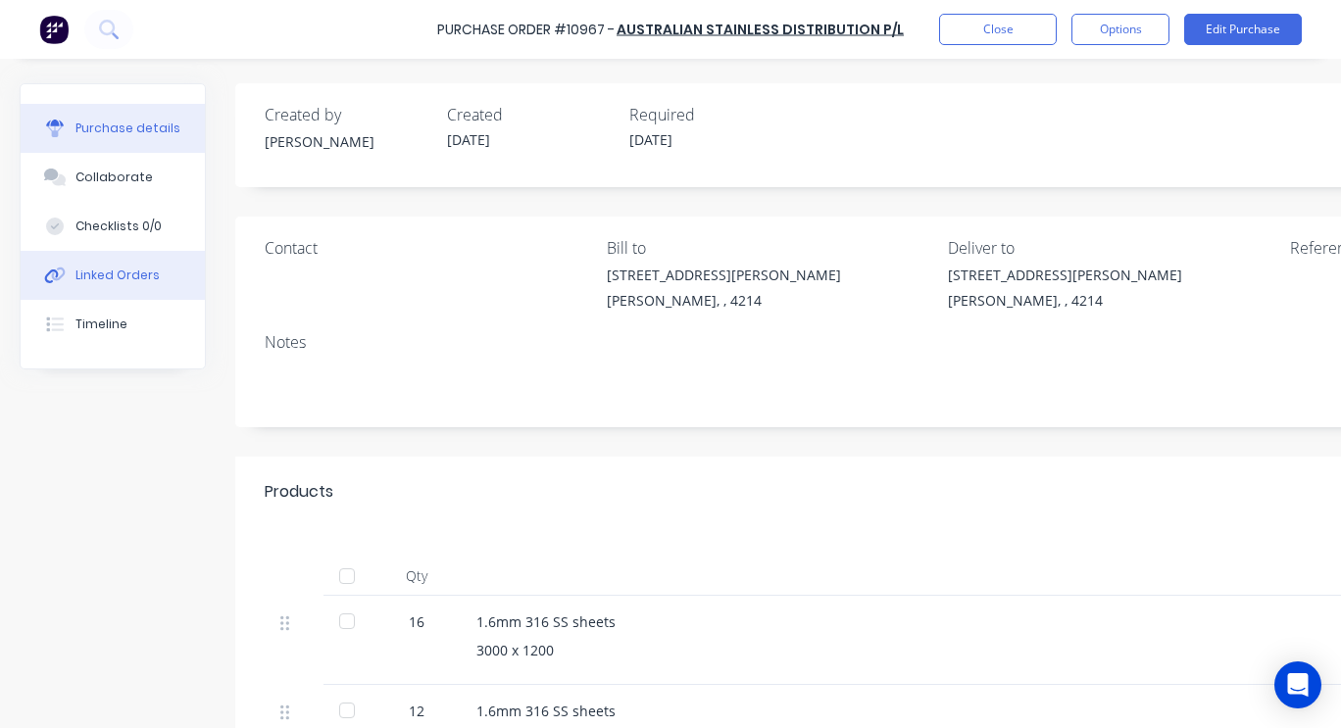
click at [146, 274] on div "Linked Orders" at bounding box center [117, 276] width 84 height 18
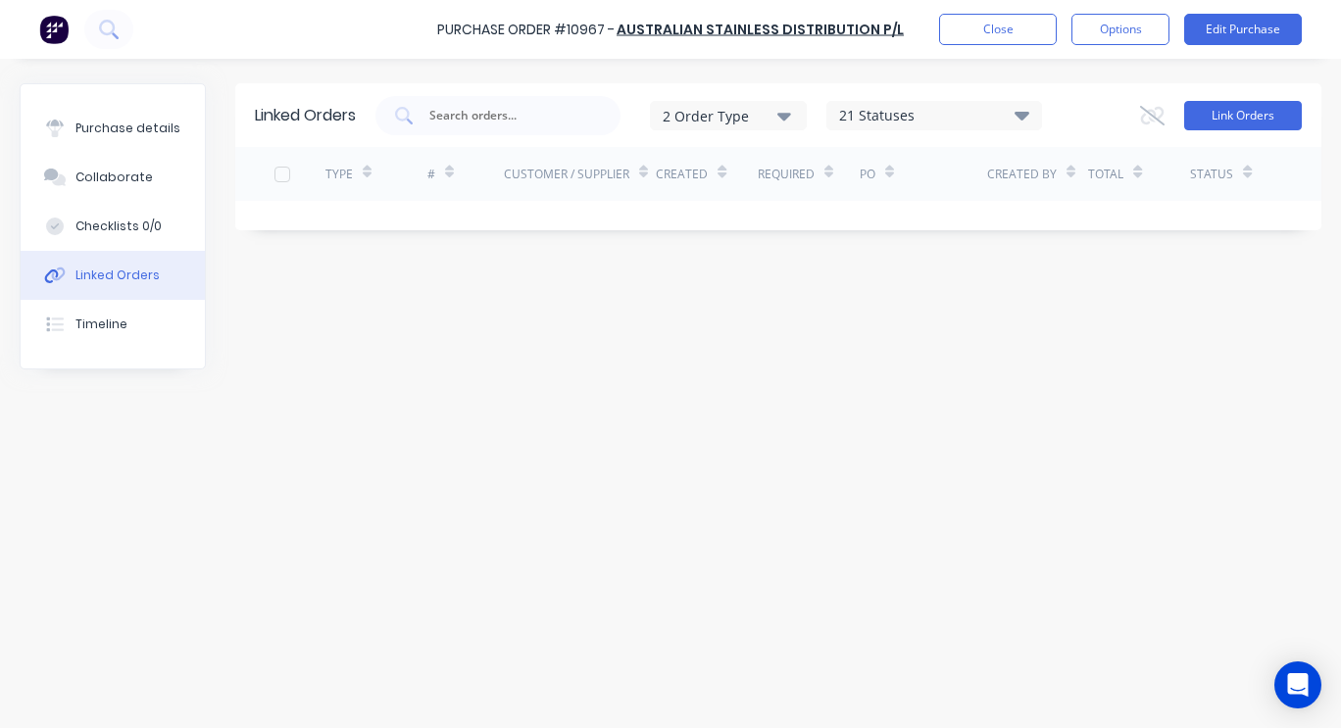
click at [1236, 114] on button "Link Orders" at bounding box center [1243, 115] width 118 height 29
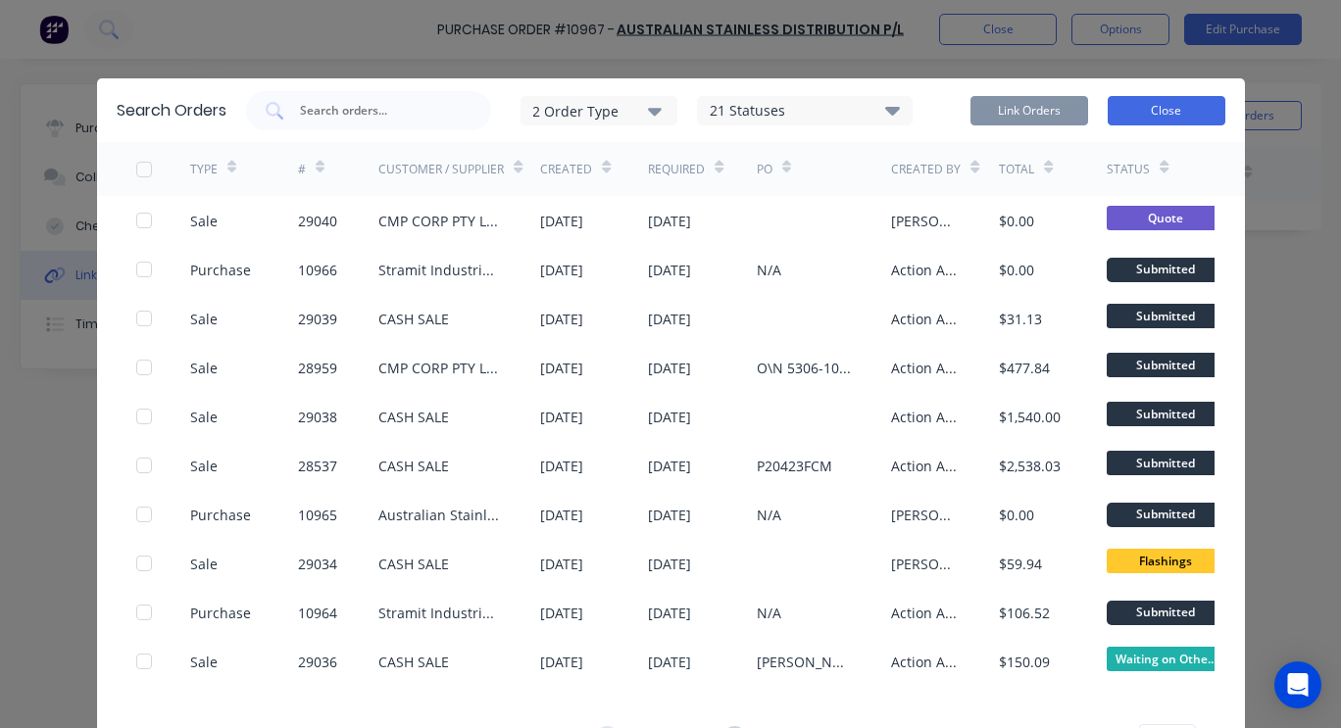
click at [1143, 115] on button "Close" at bounding box center [1167, 110] width 118 height 29
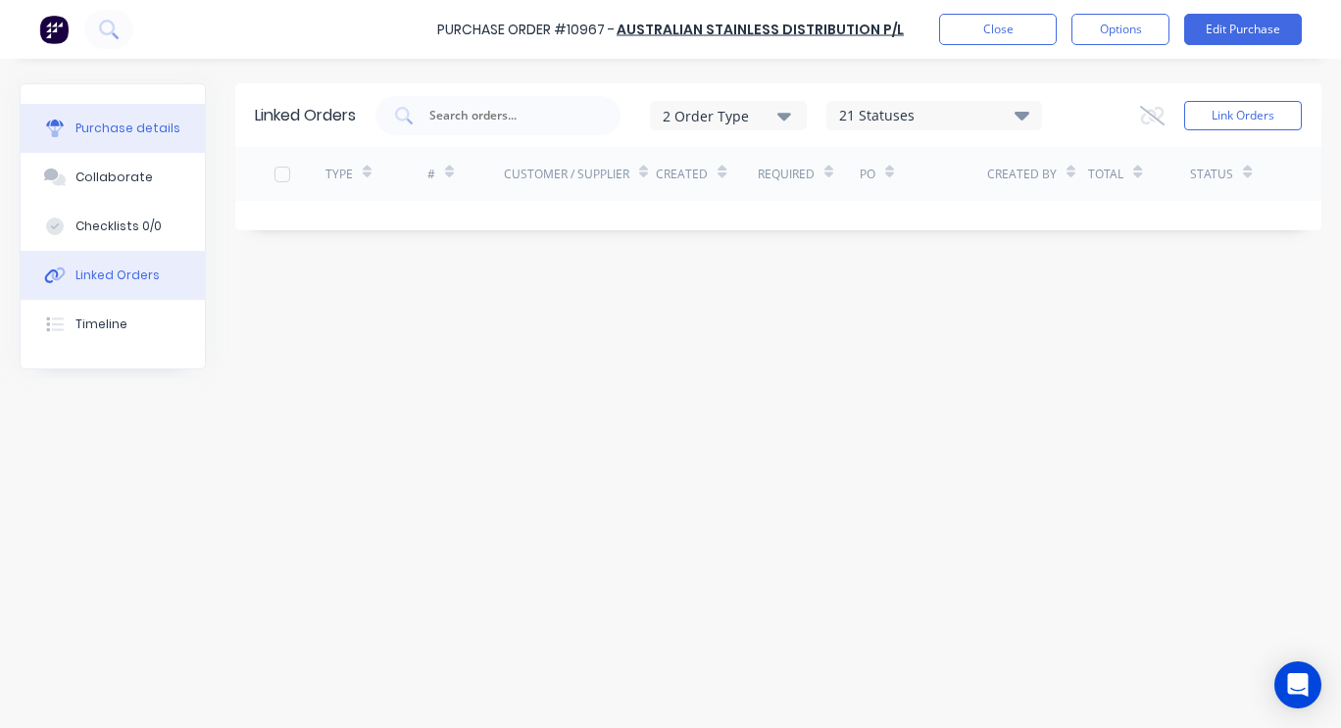
click at [153, 133] on div "Purchase details" at bounding box center [127, 129] width 105 height 18
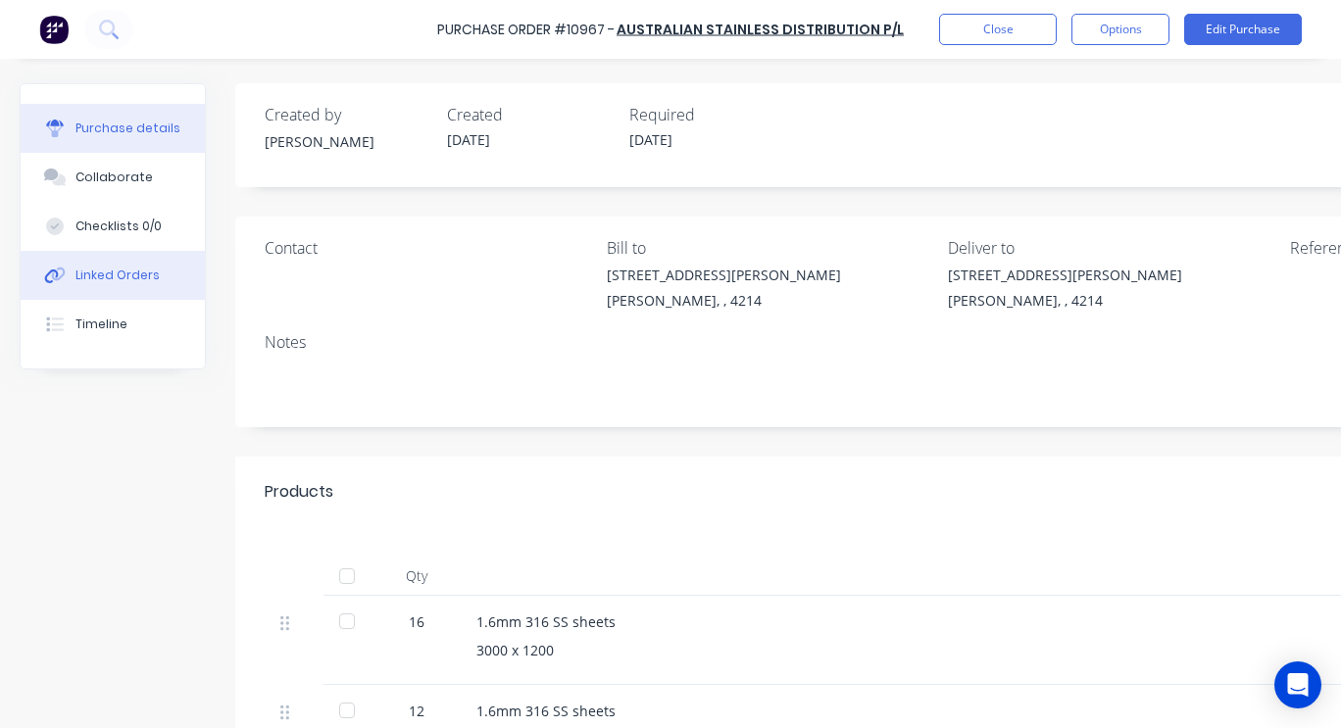
click at [135, 264] on button "Linked Orders" at bounding box center [113, 275] width 184 height 49
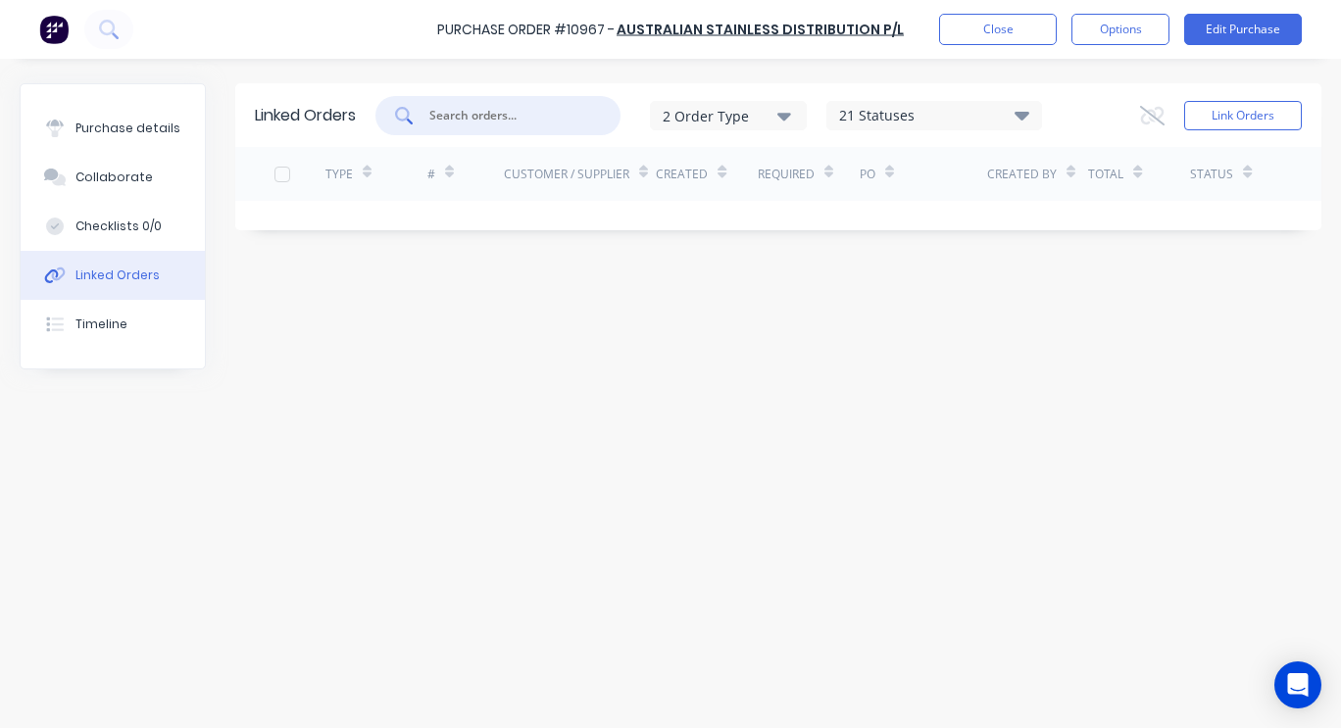
click at [492, 120] on input "text" at bounding box center [508, 116] width 163 height 20
click at [1013, 23] on button "Close" at bounding box center [998, 29] width 118 height 31
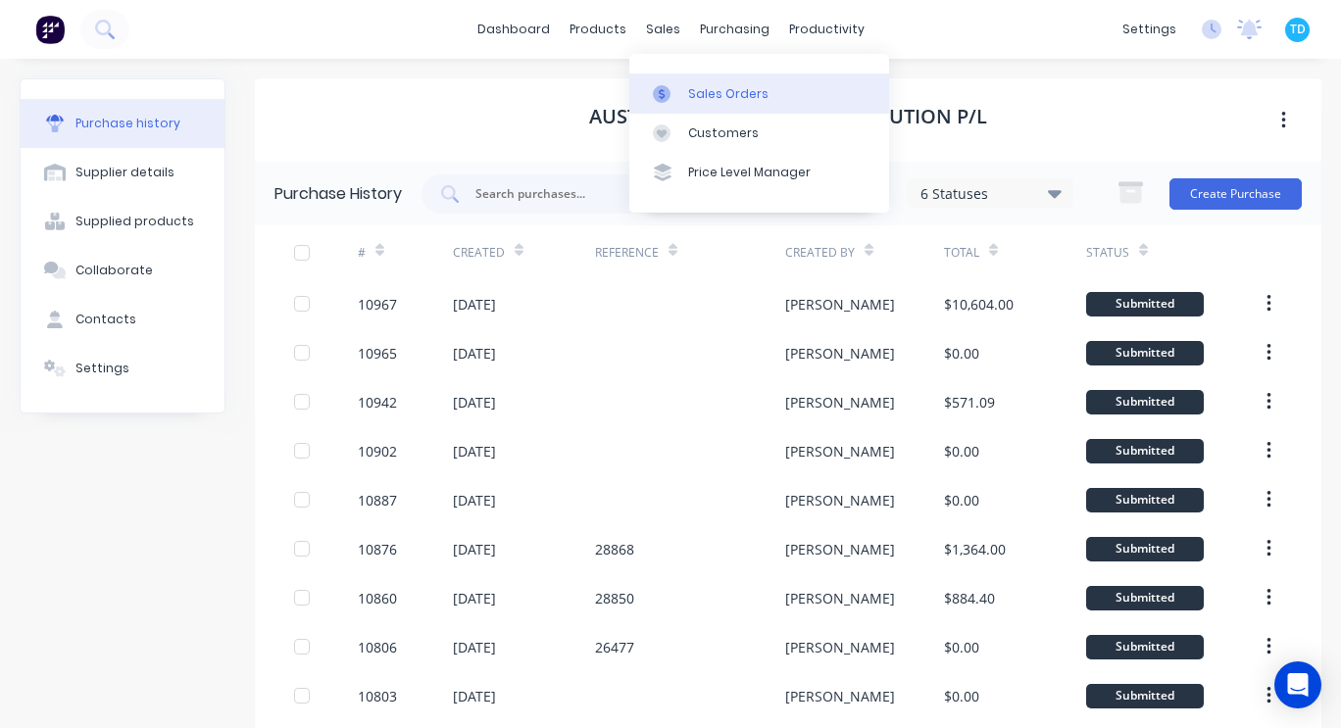
click at [684, 97] on link "Sales Orders" at bounding box center [759, 93] width 260 height 39
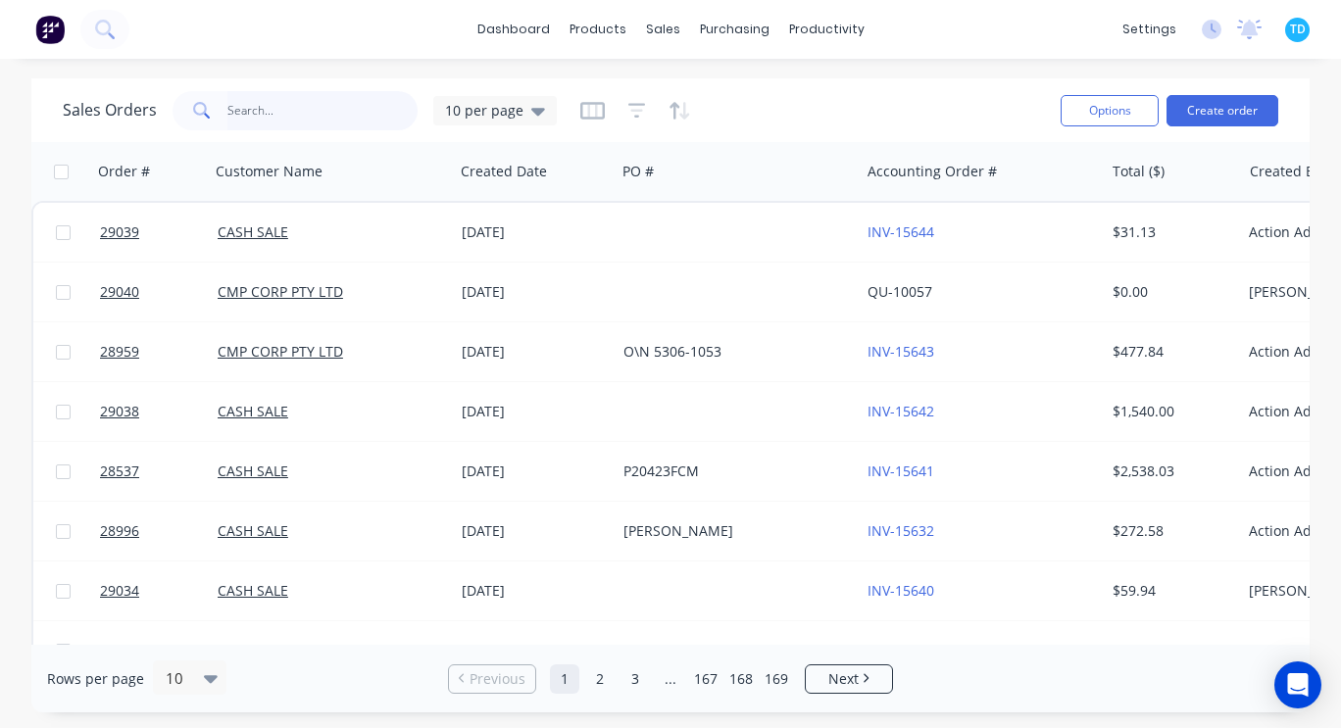
click at [311, 111] on input "text" at bounding box center [322, 110] width 191 height 39
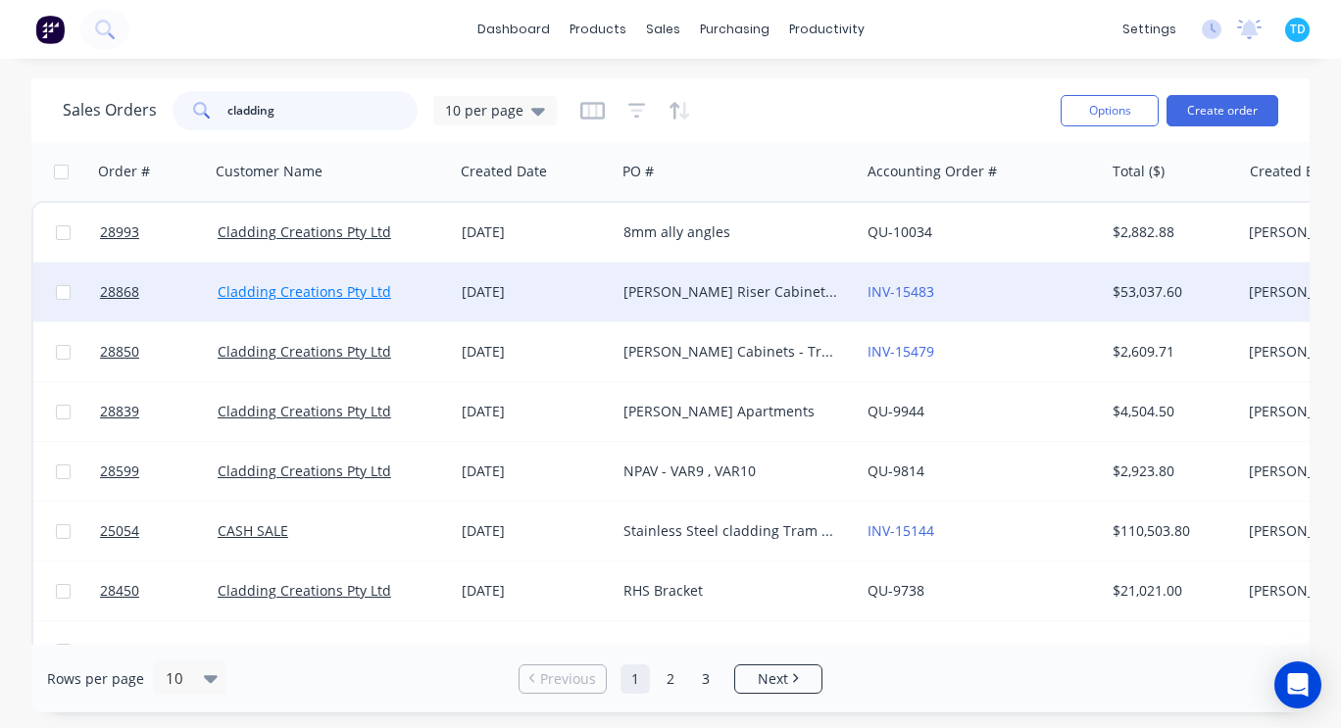
type input "cladding"
click at [360, 289] on link "Cladding Creations Pty Ltd" at bounding box center [304, 291] width 173 height 19
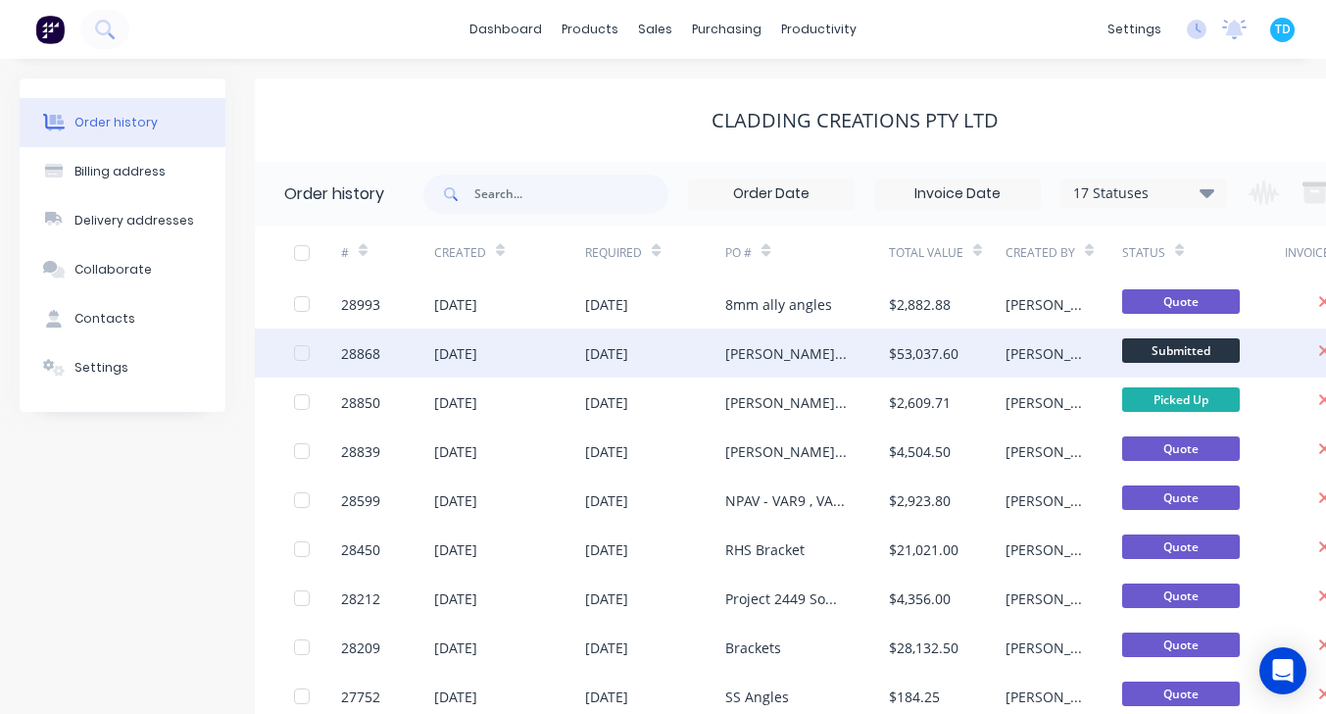
click at [697, 370] on div "[DATE]" at bounding box center [655, 352] width 140 height 49
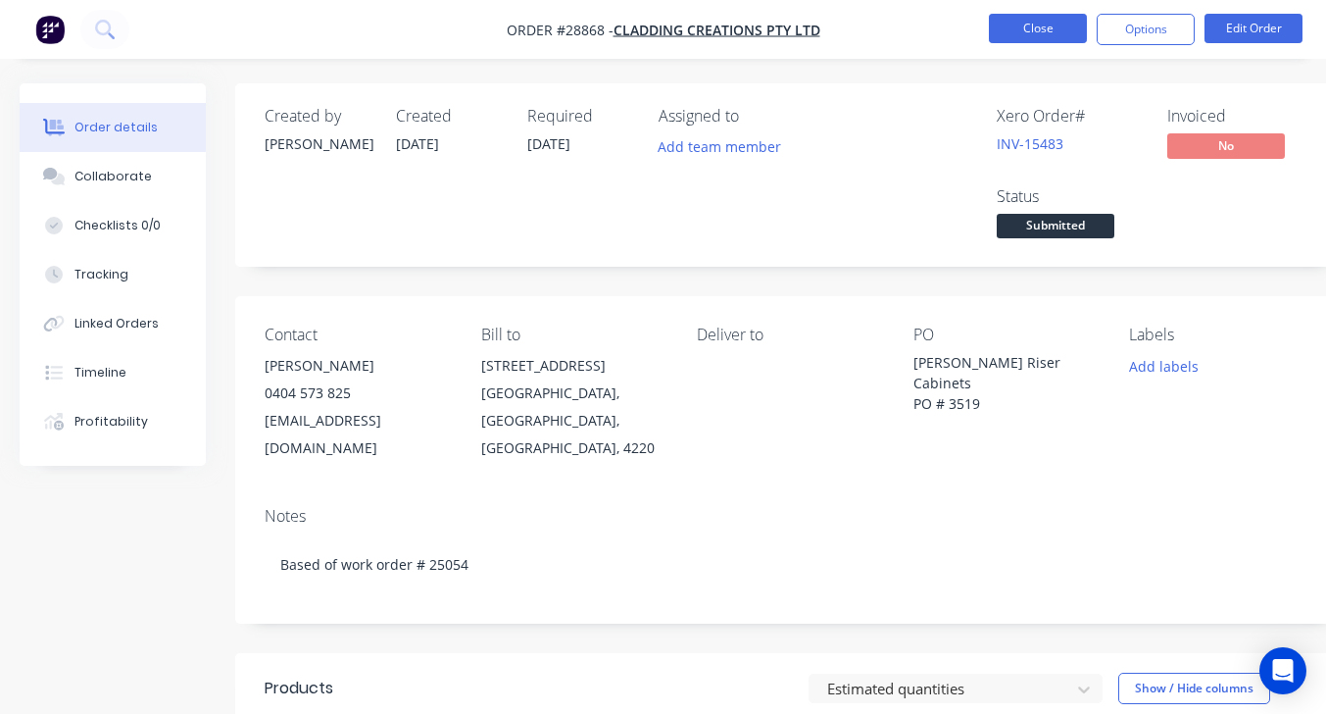
click at [1012, 25] on button "Close" at bounding box center [1038, 28] width 98 height 29
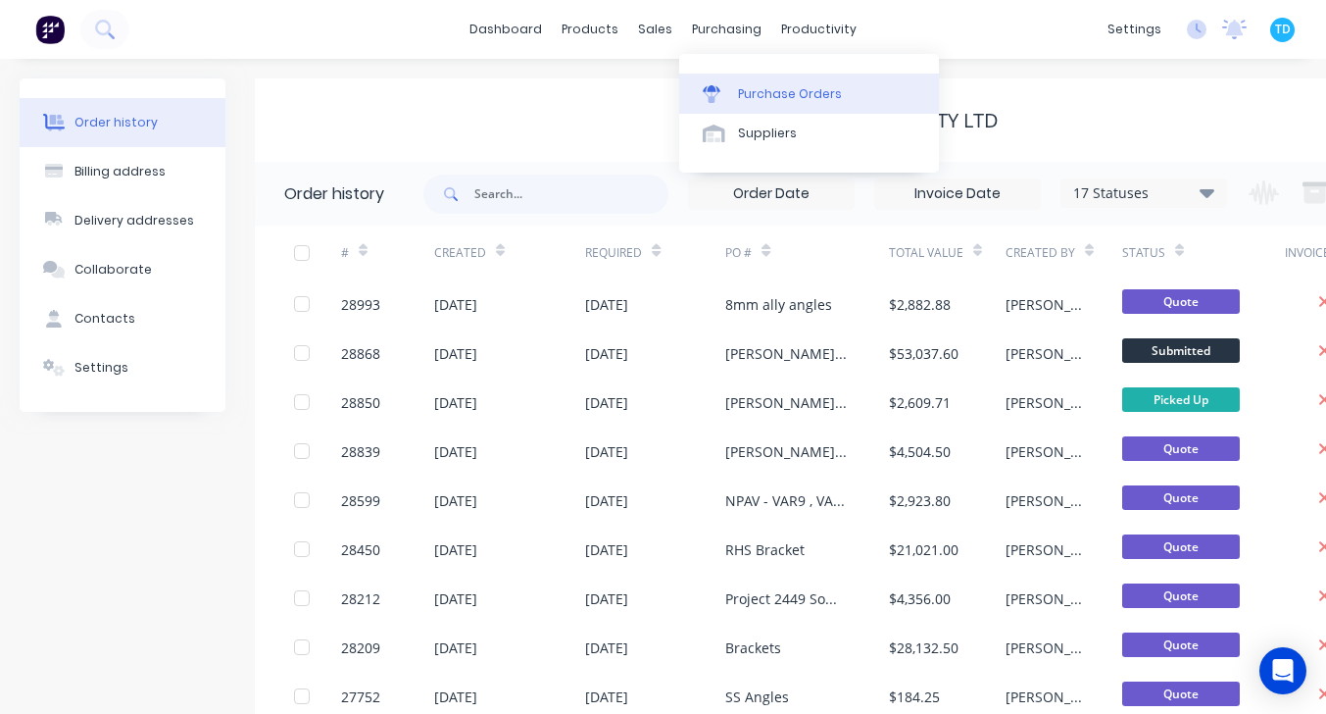
click at [765, 87] on div "Purchase Orders" at bounding box center [790, 94] width 104 height 18
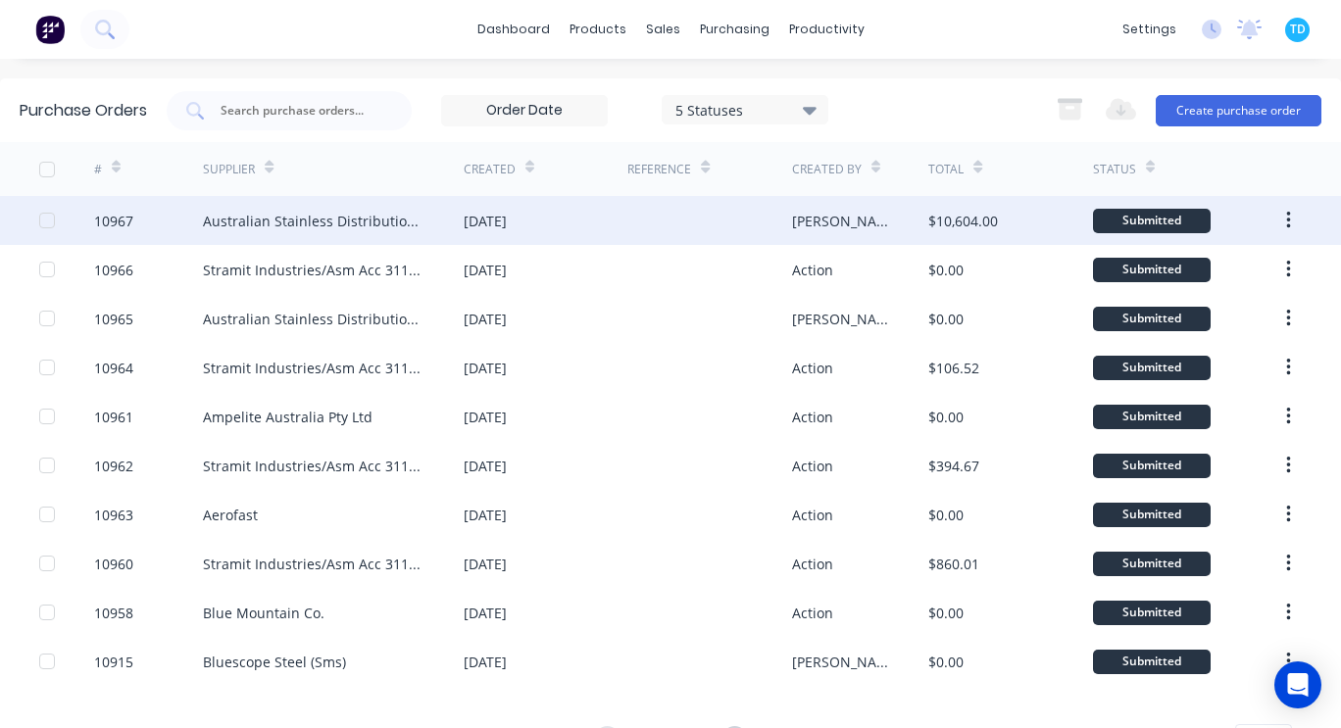
click at [336, 235] on div "Australian Stainless Distribution P/L" at bounding box center [333, 220] width 260 height 49
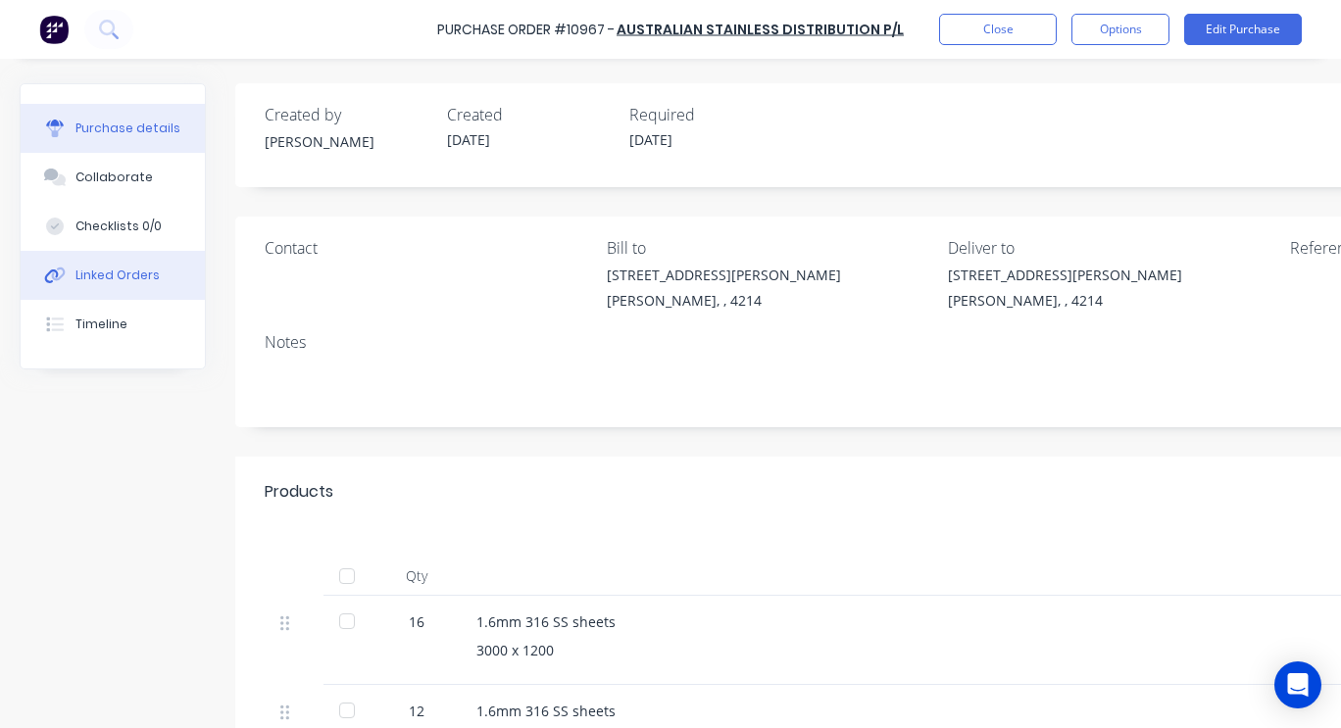
click at [111, 280] on div "Linked Orders" at bounding box center [117, 276] width 84 height 18
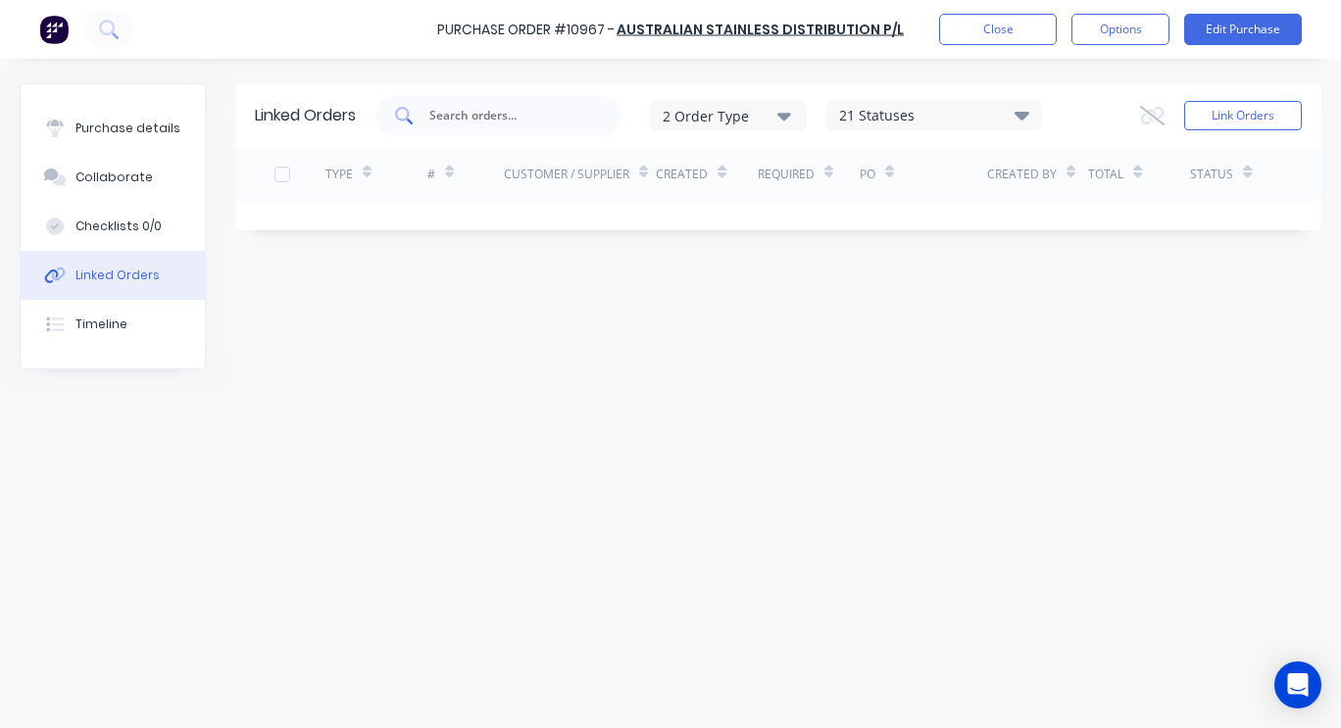
click at [522, 116] on input "text" at bounding box center [508, 116] width 163 height 20
type input "28868"
click at [1214, 120] on button "Link Orders" at bounding box center [1243, 115] width 118 height 29
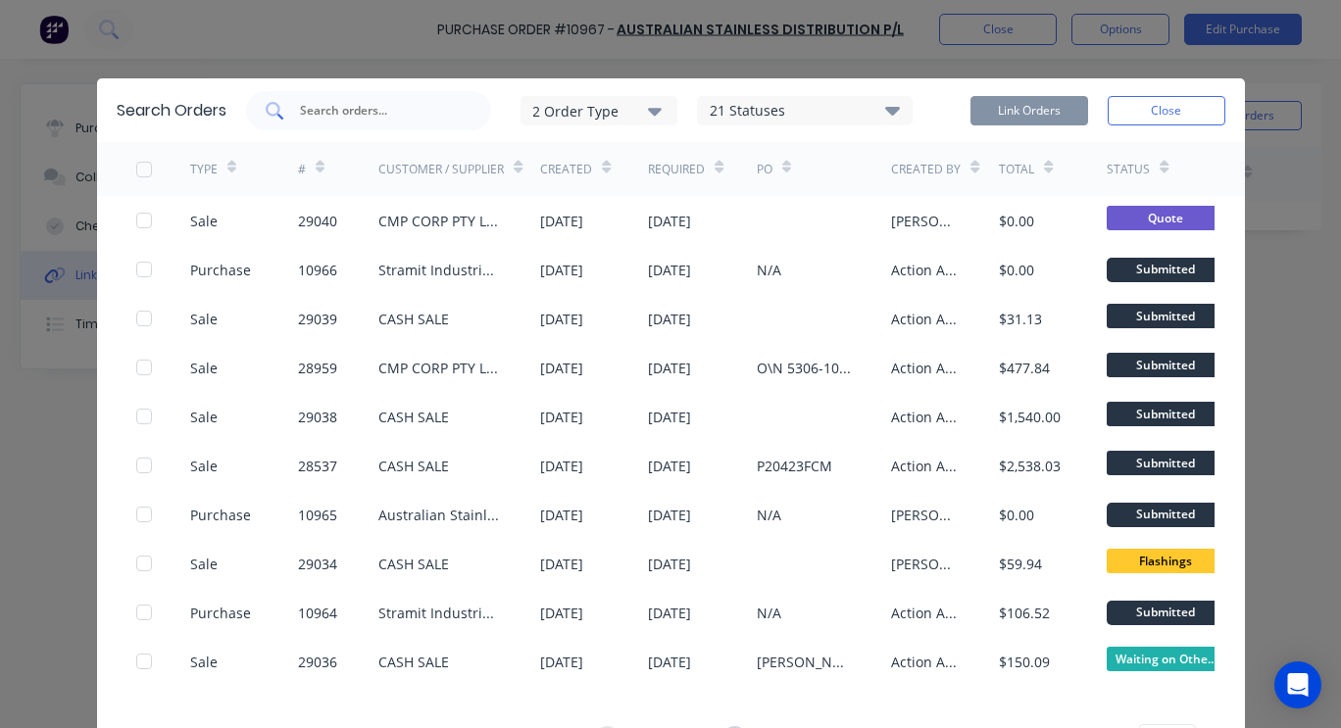
click at [353, 108] on input "text" at bounding box center [379, 111] width 163 height 20
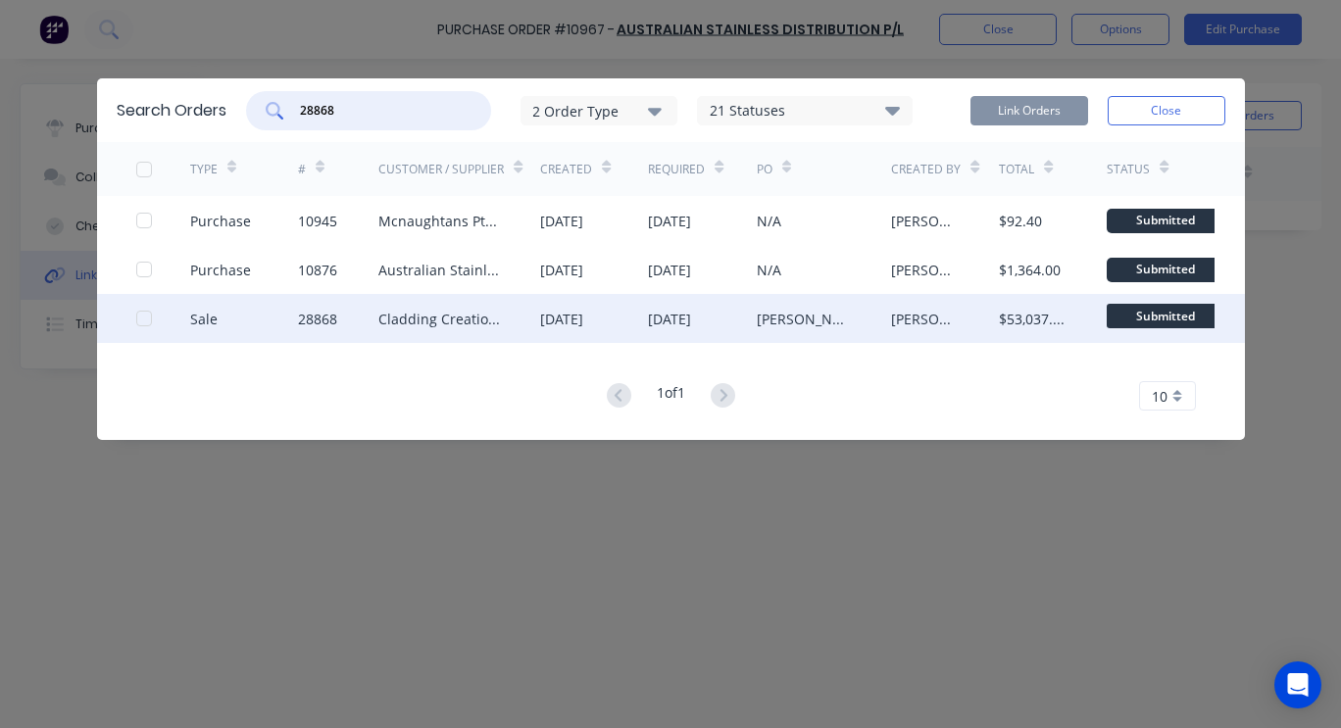
type input "28868"
click at [438, 334] on div "Cladding Creations Pty Ltd" at bounding box center [459, 318] width 162 height 49
click at [322, 311] on div "28868" at bounding box center [317, 319] width 39 height 21
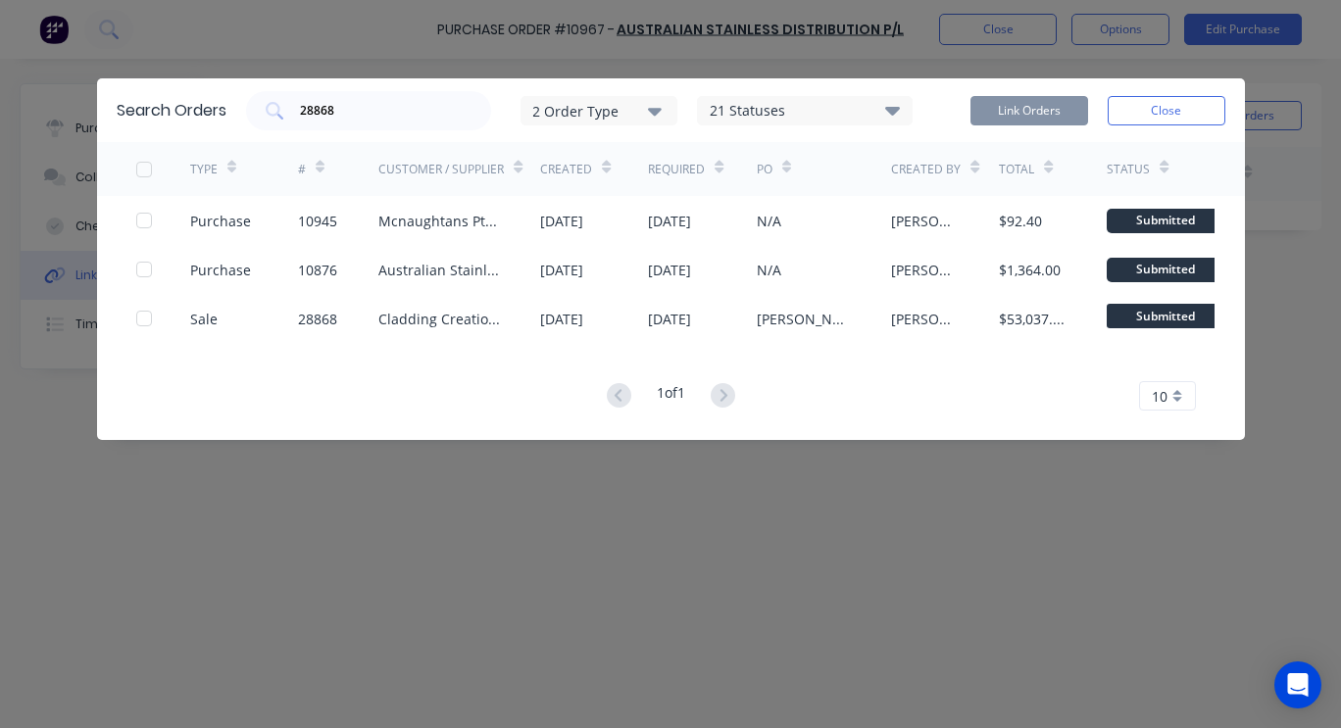
click at [656, 105] on icon "button" at bounding box center [655, 111] width 14 height 22
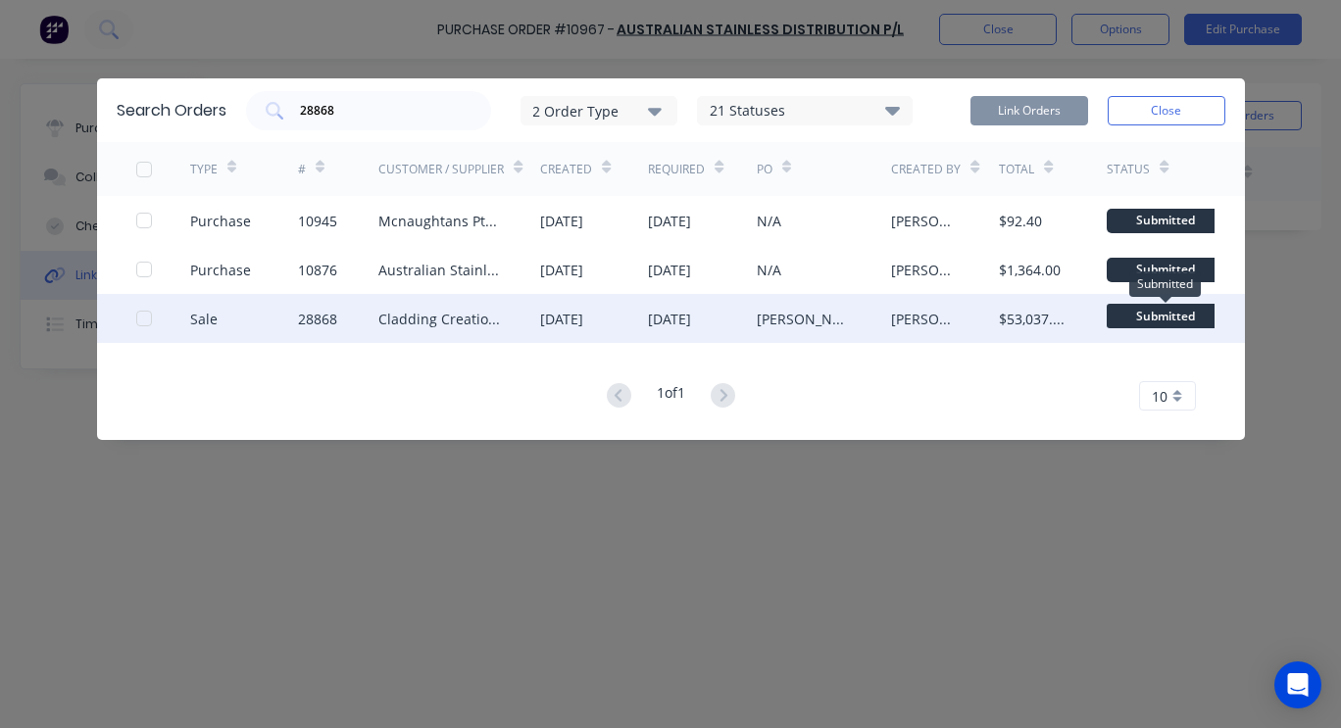
click at [1181, 309] on span "Submitted" at bounding box center [1166, 316] width 118 height 25
click at [141, 317] on div at bounding box center [143, 318] width 39 height 39
click at [1022, 111] on button "Link Orders" at bounding box center [1029, 110] width 118 height 29
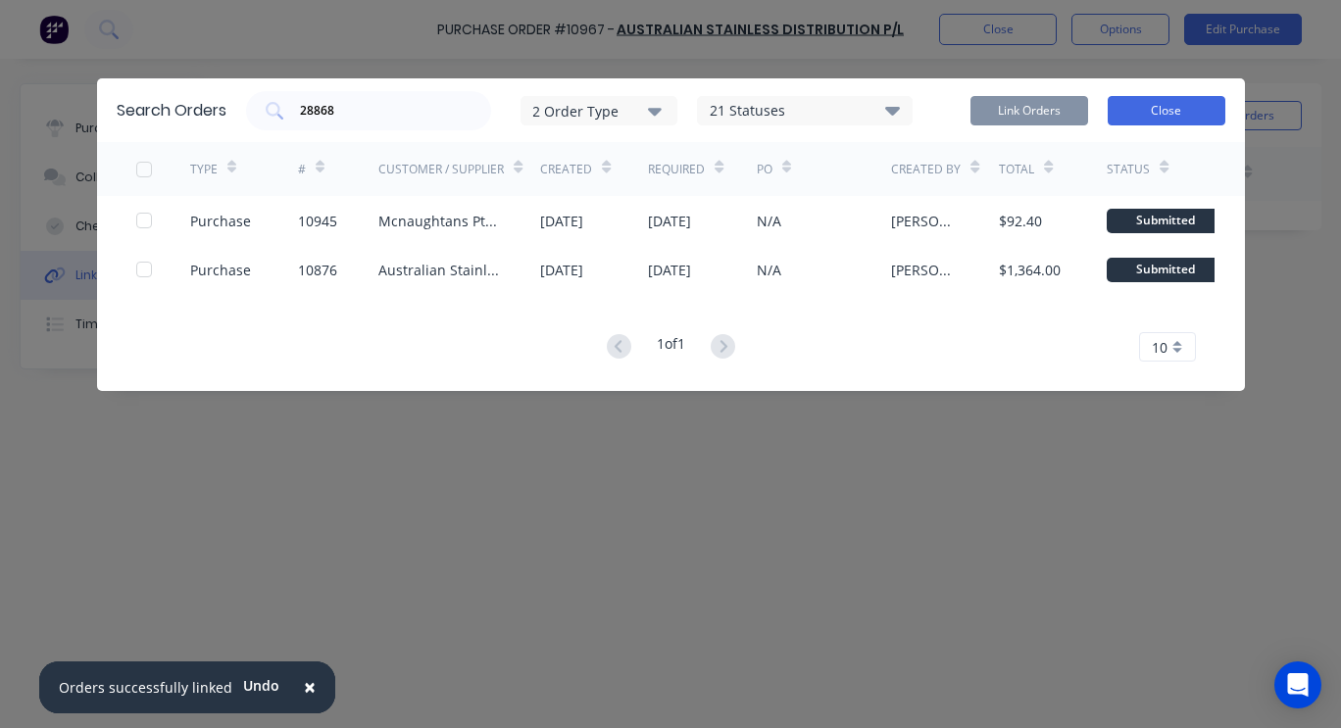
click at [1167, 115] on button "Close" at bounding box center [1167, 110] width 118 height 29
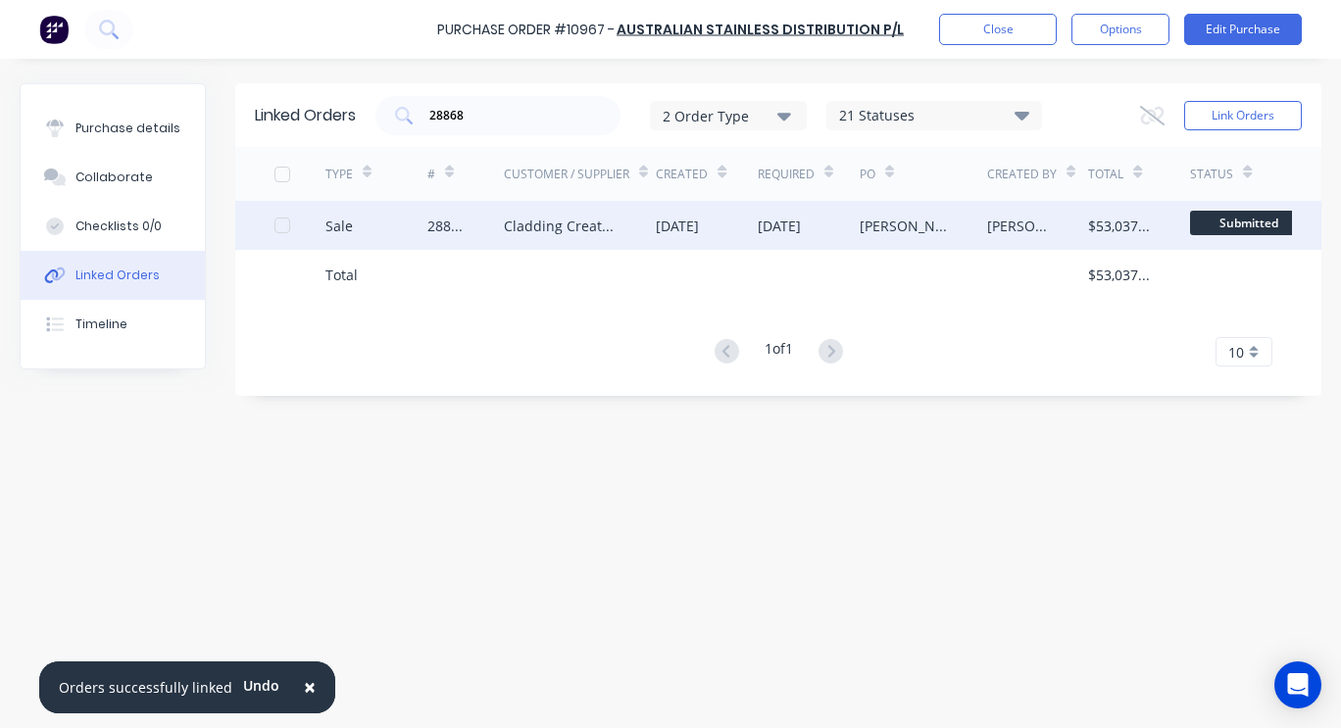
click at [632, 223] on div "Cladding Creations Pty Ltd" at bounding box center [580, 225] width 153 height 49
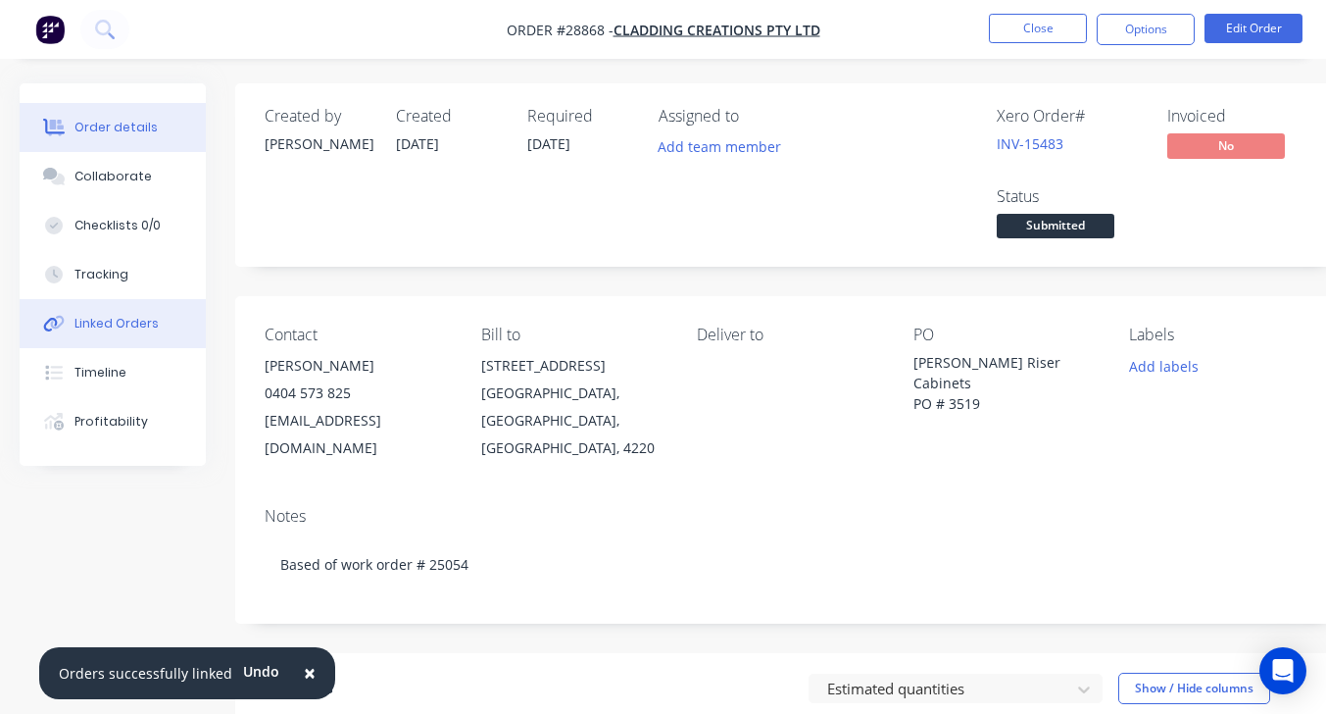
click at [124, 325] on div "Linked Orders" at bounding box center [116, 324] width 84 height 18
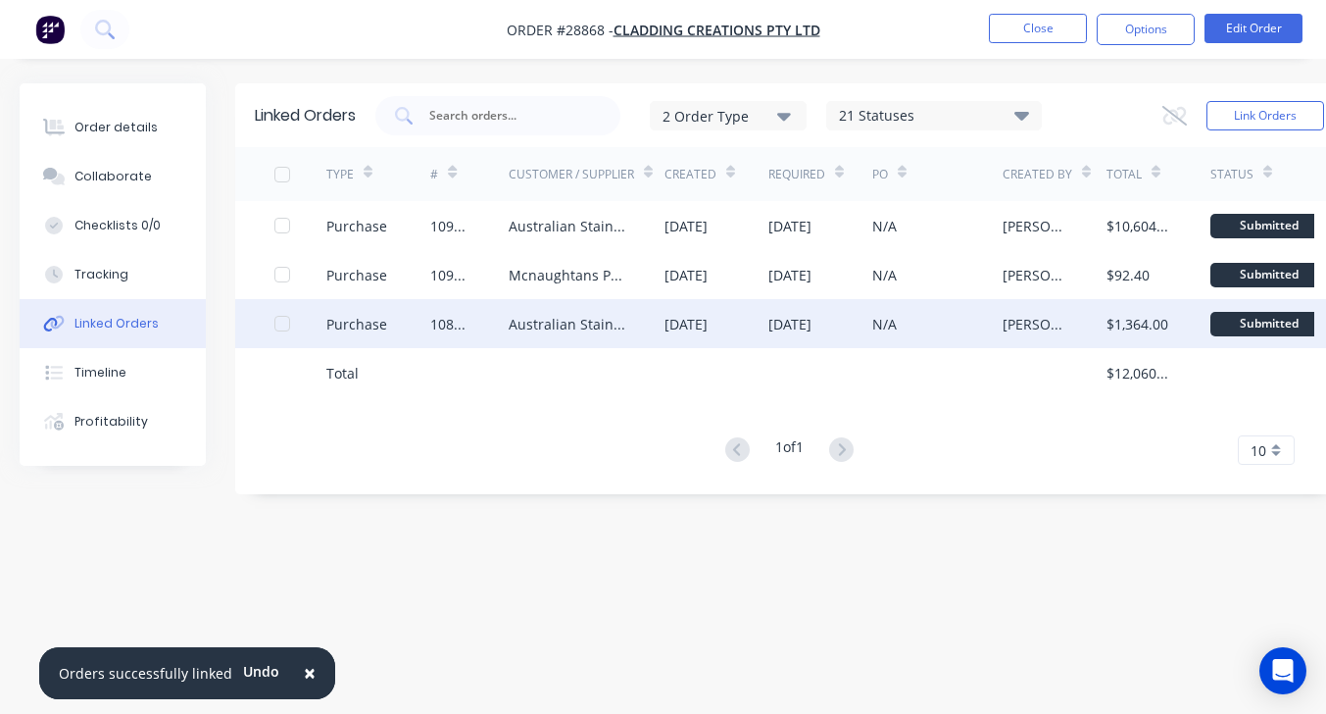
click at [648, 330] on div "Australian Stainless Distribution P/L" at bounding box center [587, 323] width 156 height 49
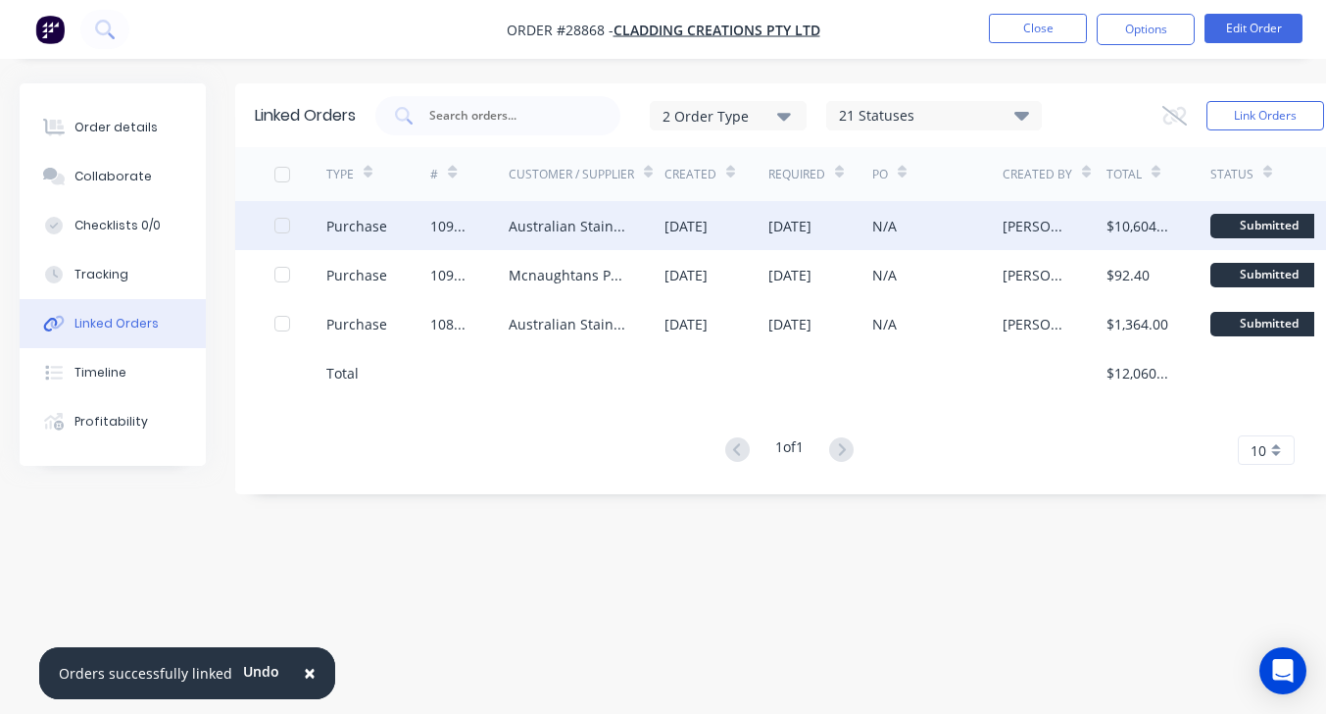
click at [688, 231] on div "[DATE]" at bounding box center [686, 226] width 43 height 21
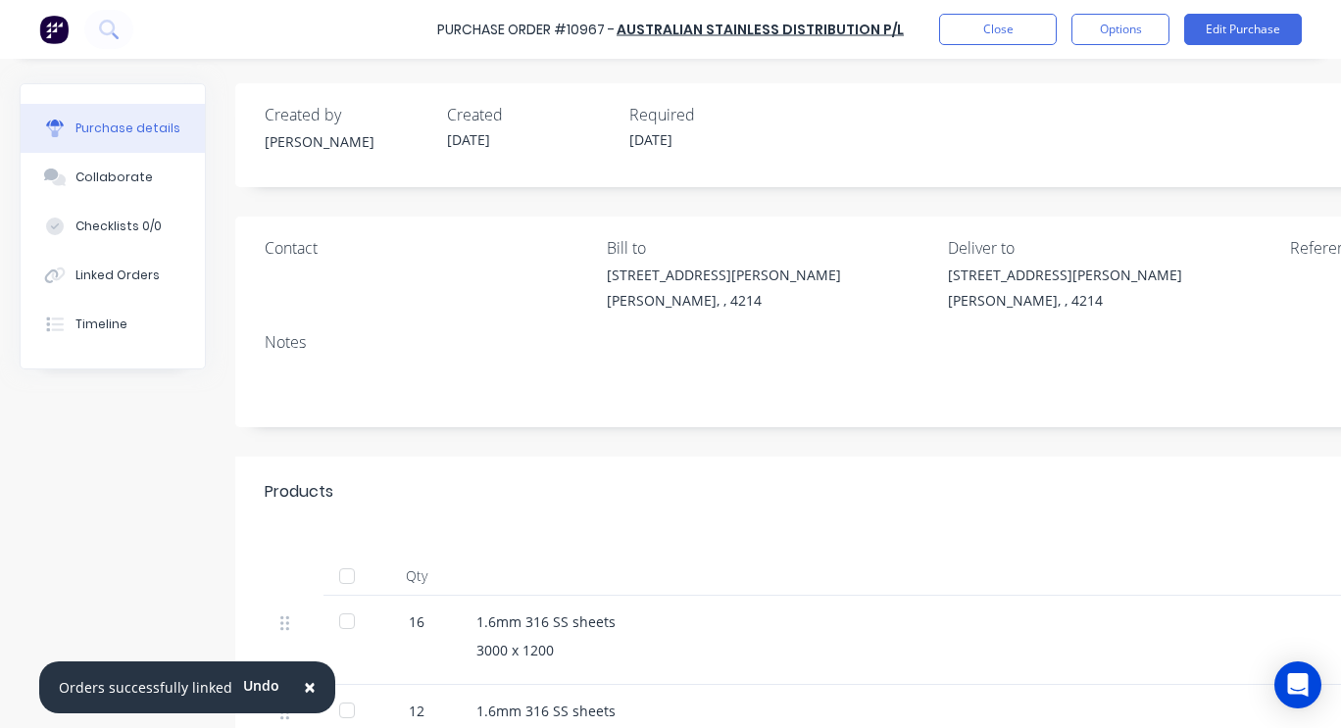
scroll to position [0, 320]
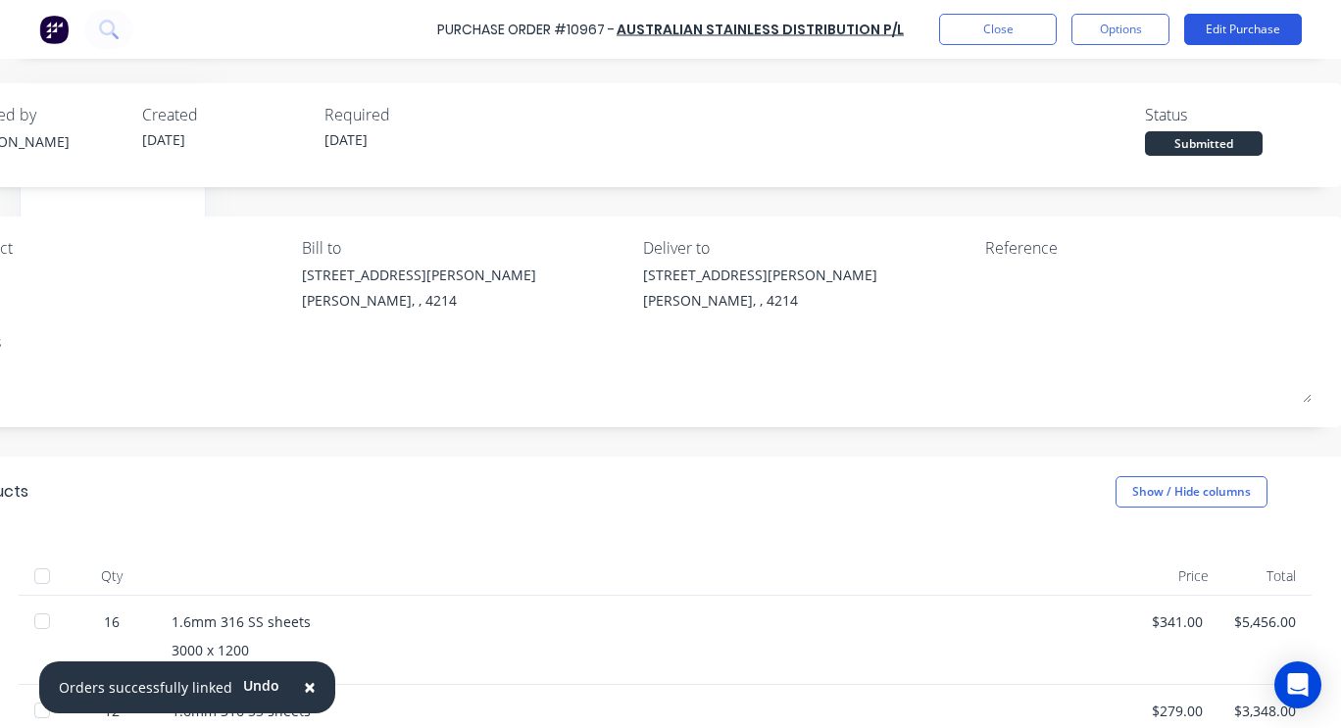
click at [1263, 39] on button "Edit Purchase" at bounding box center [1243, 29] width 118 height 31
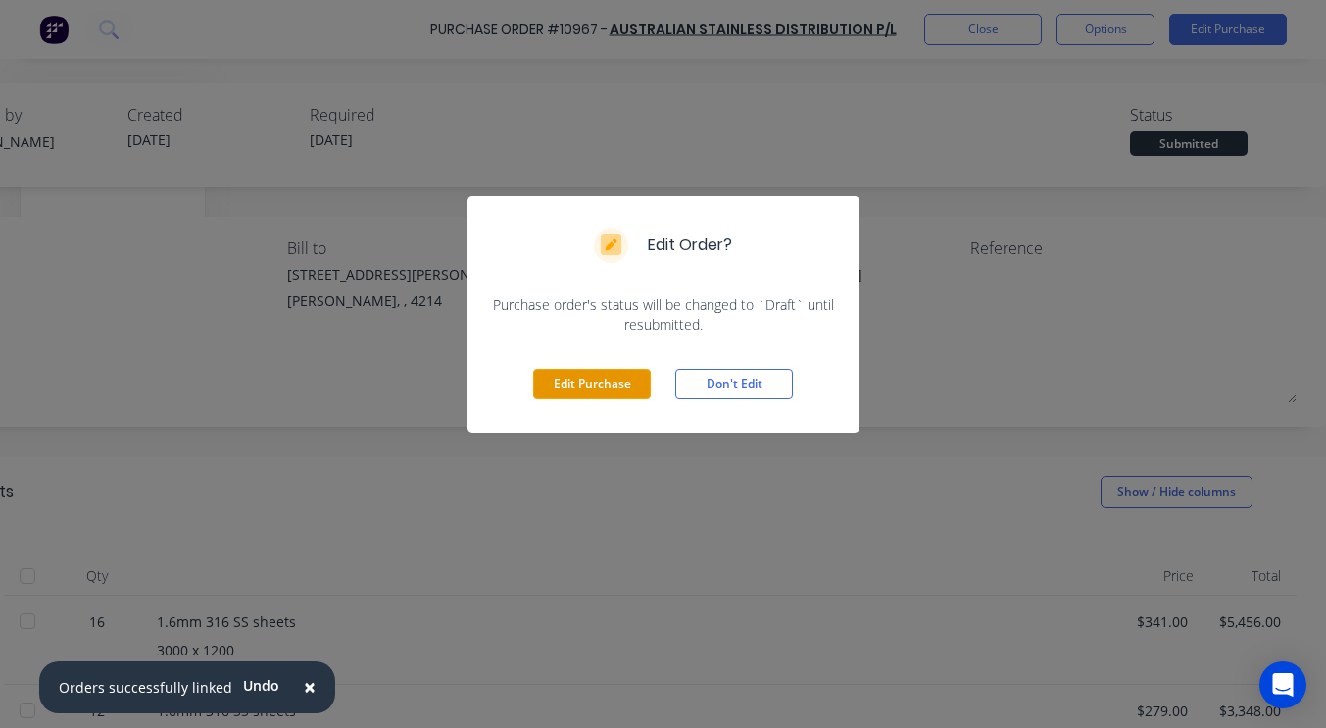
click at [575, 383] on button "Edit Purchase" at bounding box center [592, 384] width 118 height 29
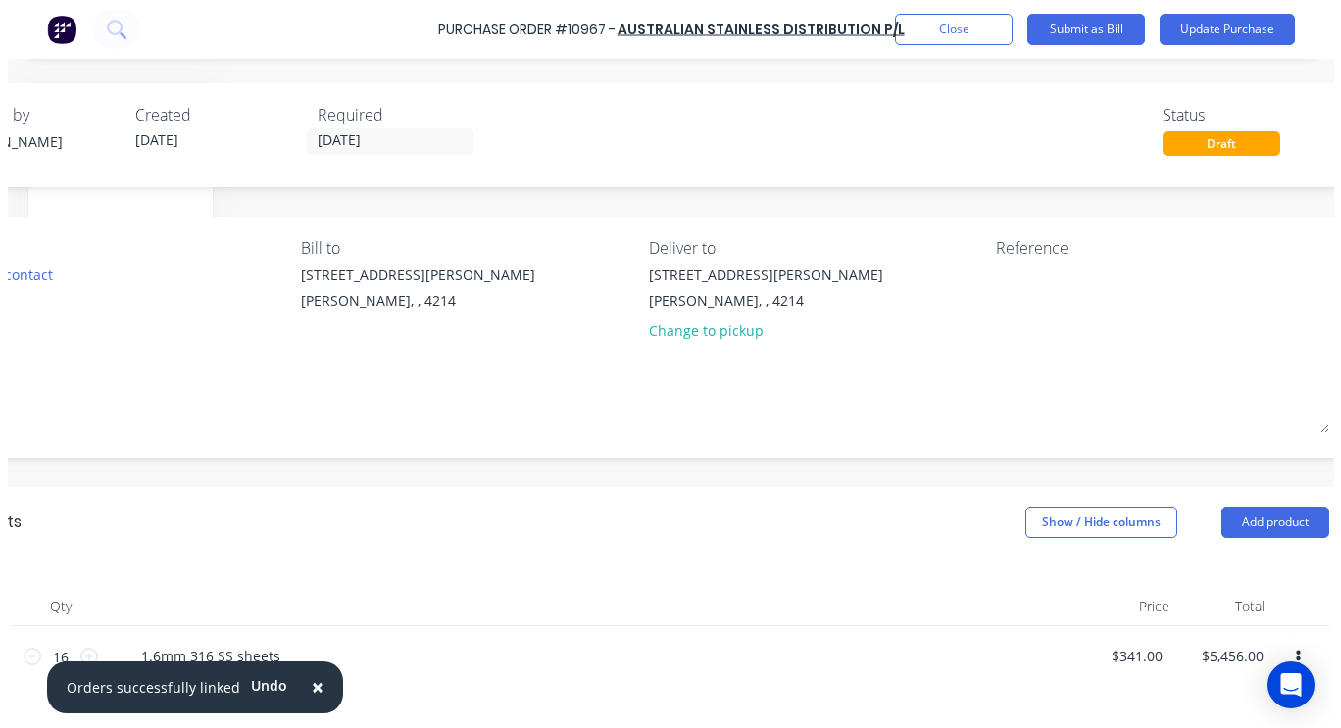
scroll to position [0, 291]
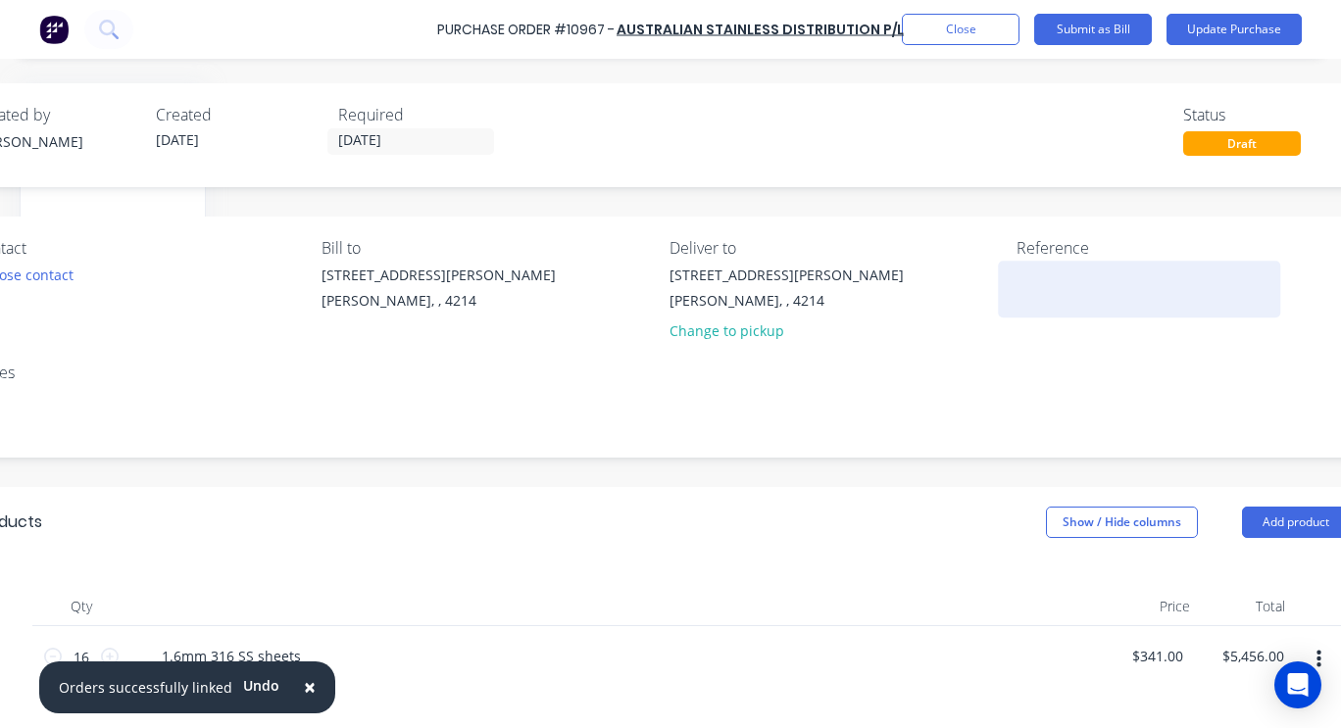
click at [1062, 303] on textarea at bounding box center [1138, 287] width 245 height 44
type textarea "x"
type textarea "2"
type textarea "x"
type textarea "28"
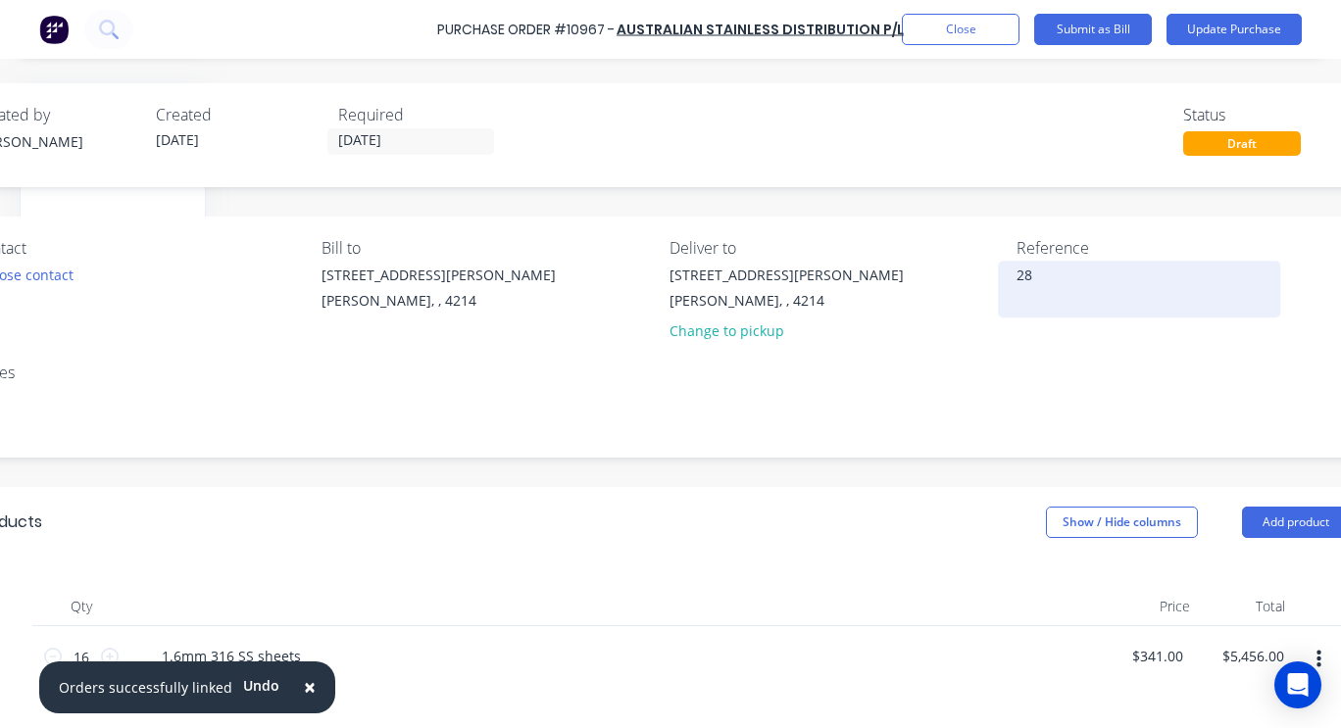
type textarea "x"
type textarea "288"
type textarea "x"
type textarea "2886"
type textarea "x"
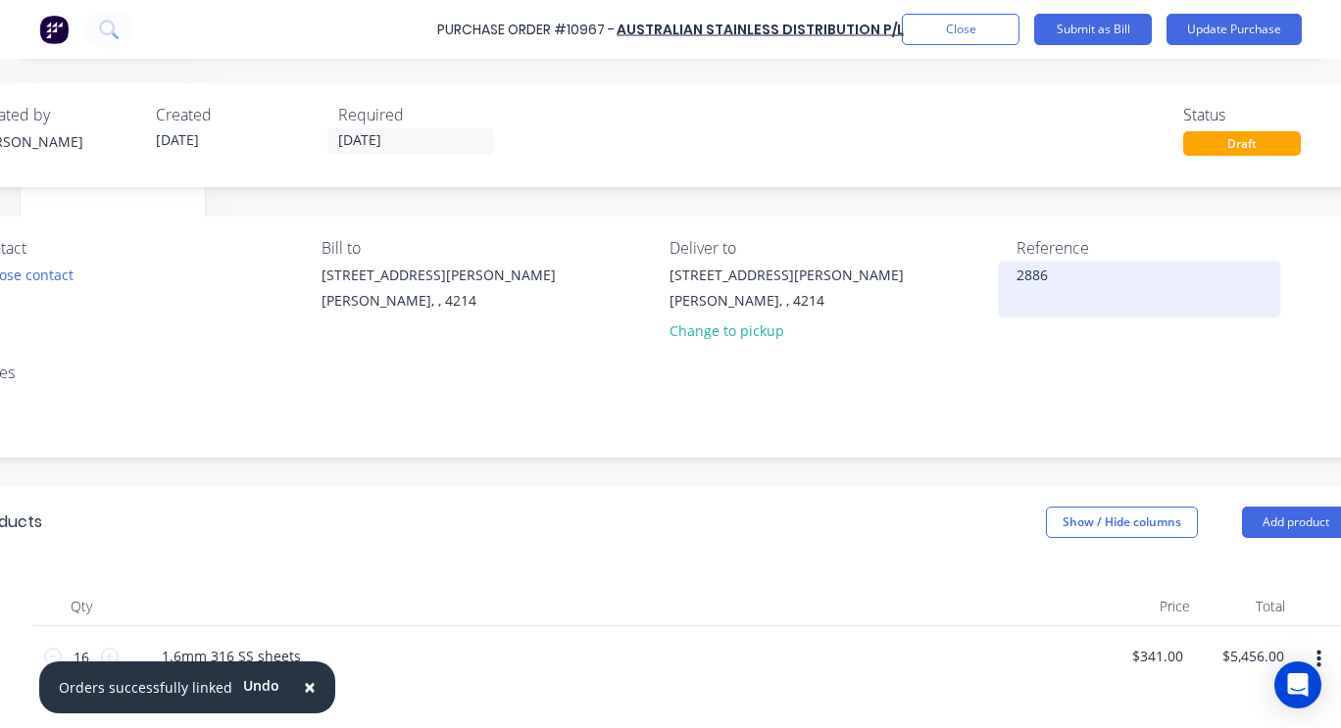
type textarea "28868"
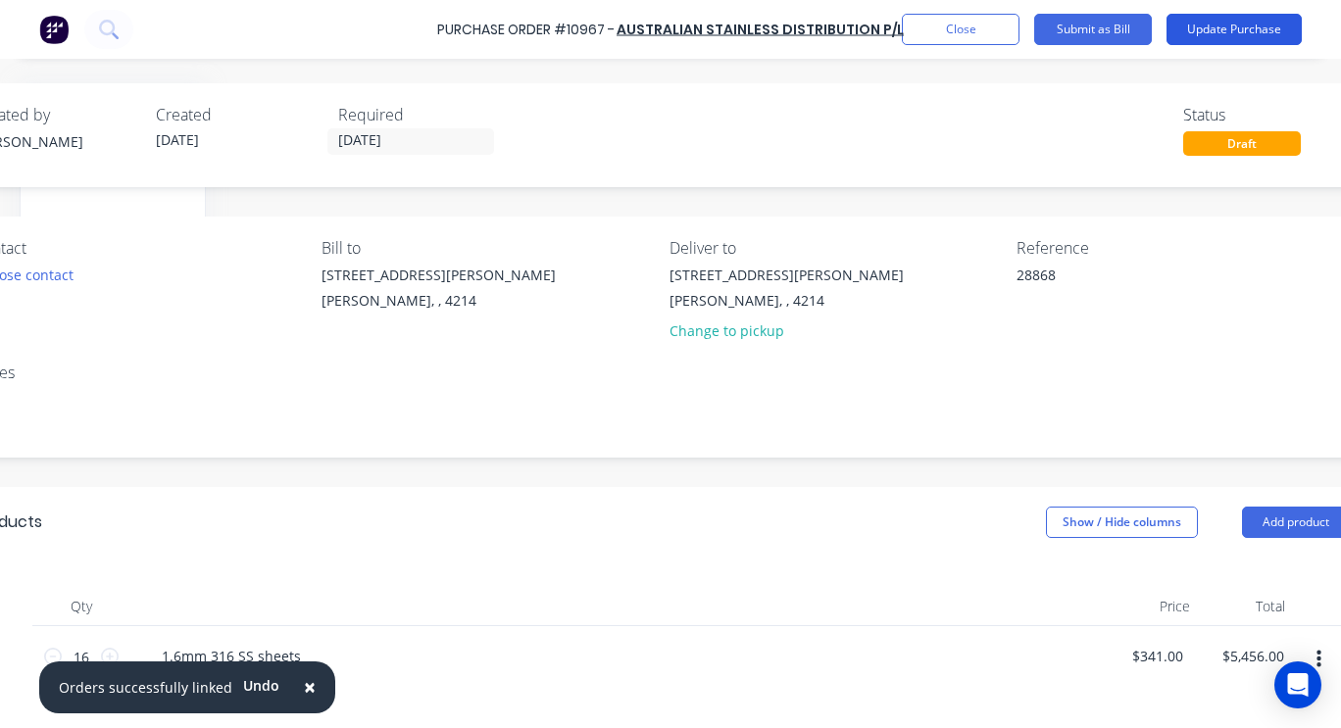
click at [1238, 30] on button "Update Purchase" at bounding box center [1233, 29] width 135 height 31
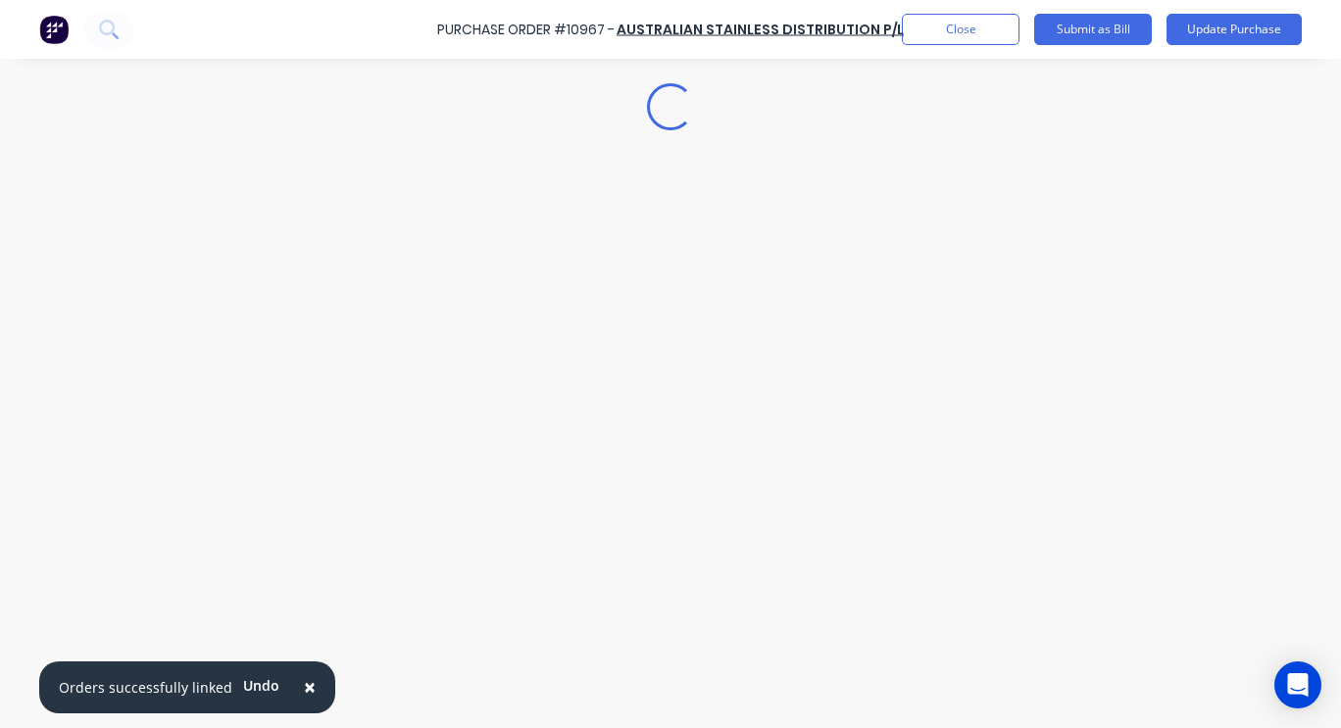
scroll to position [0, 0]
type textarea "x"
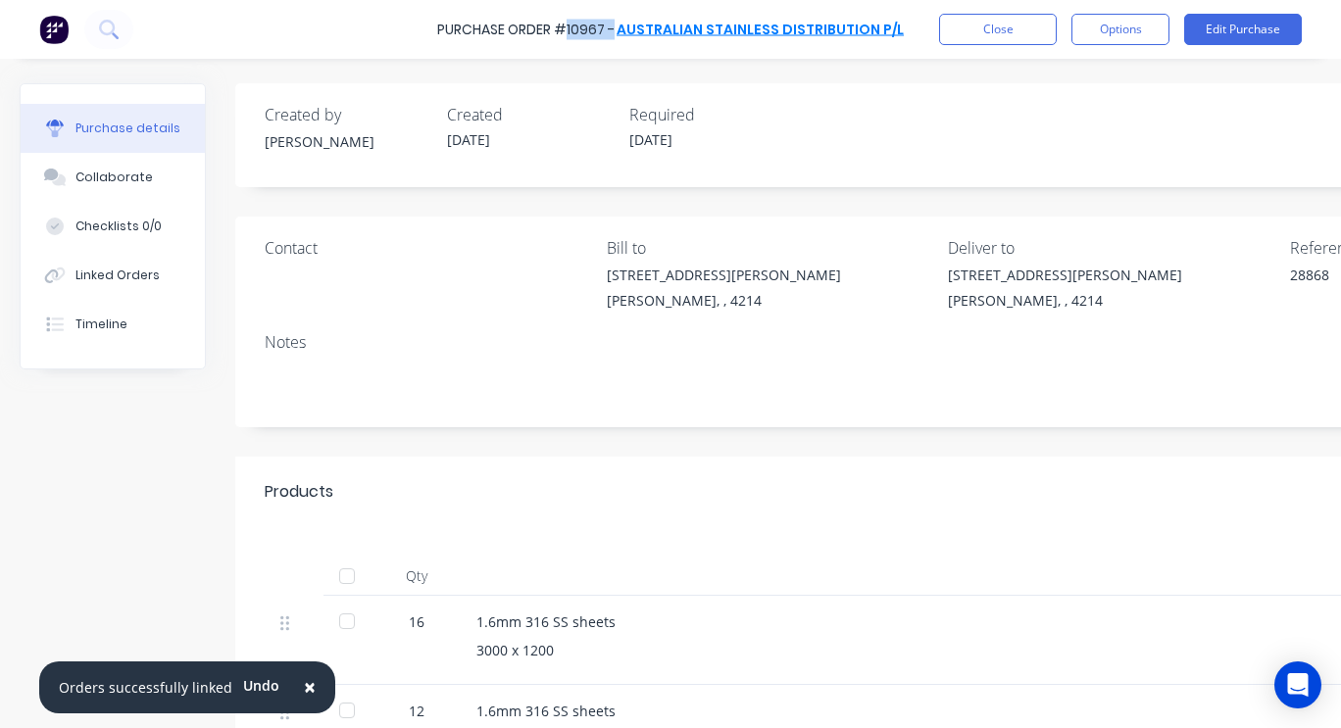
drag, startPoint x: 575, startPoint y: 26, endPoint x: 623, endPoint y: 25, distance: 48.0
click at [623, 25] on div "Purchase Order #10967 - Australian Stainless Distribution P/L" at bounding box center [670, 30] width 467 height 21
click at [614, 27] on div "Purchase Order #10967 -" at bounding box center [525, 30] width 177 height 21
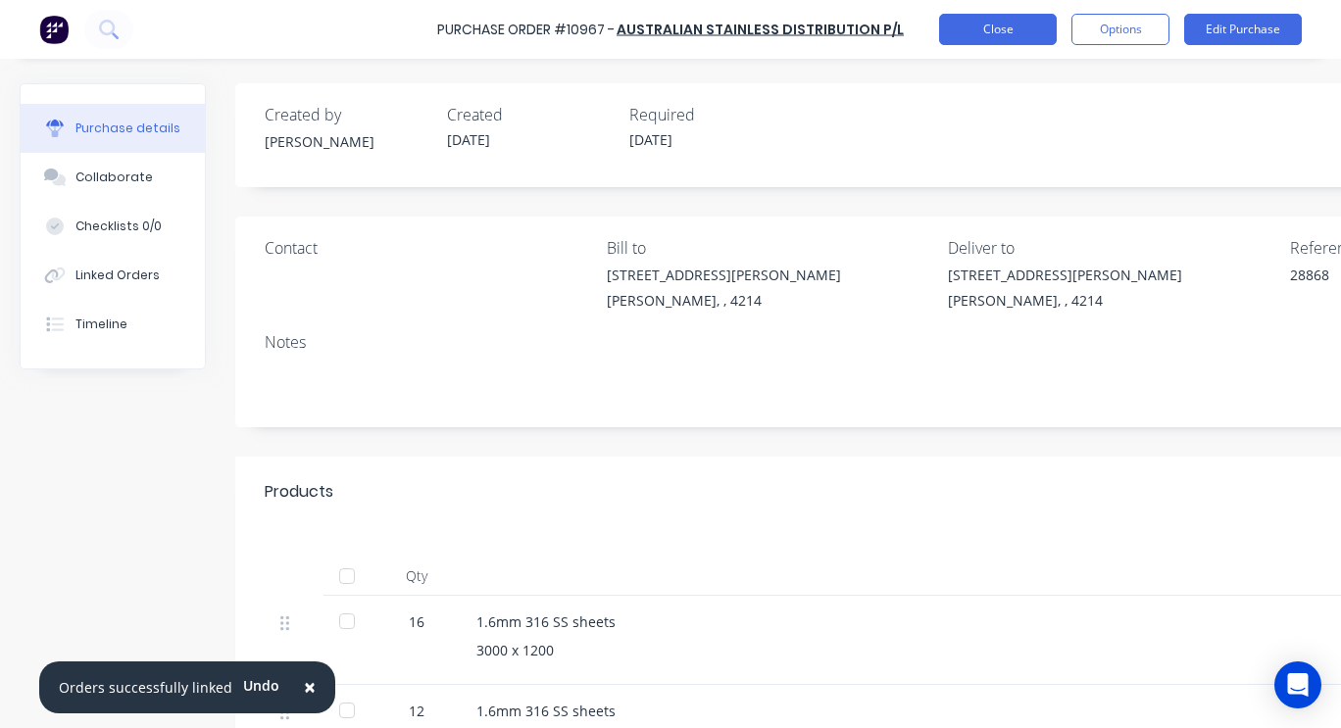
click at [1028, 30] on button "Close" at bounding box center [998, 29] width 118 height 31
